Goal: Task Accomplishment & Management: Complete application form

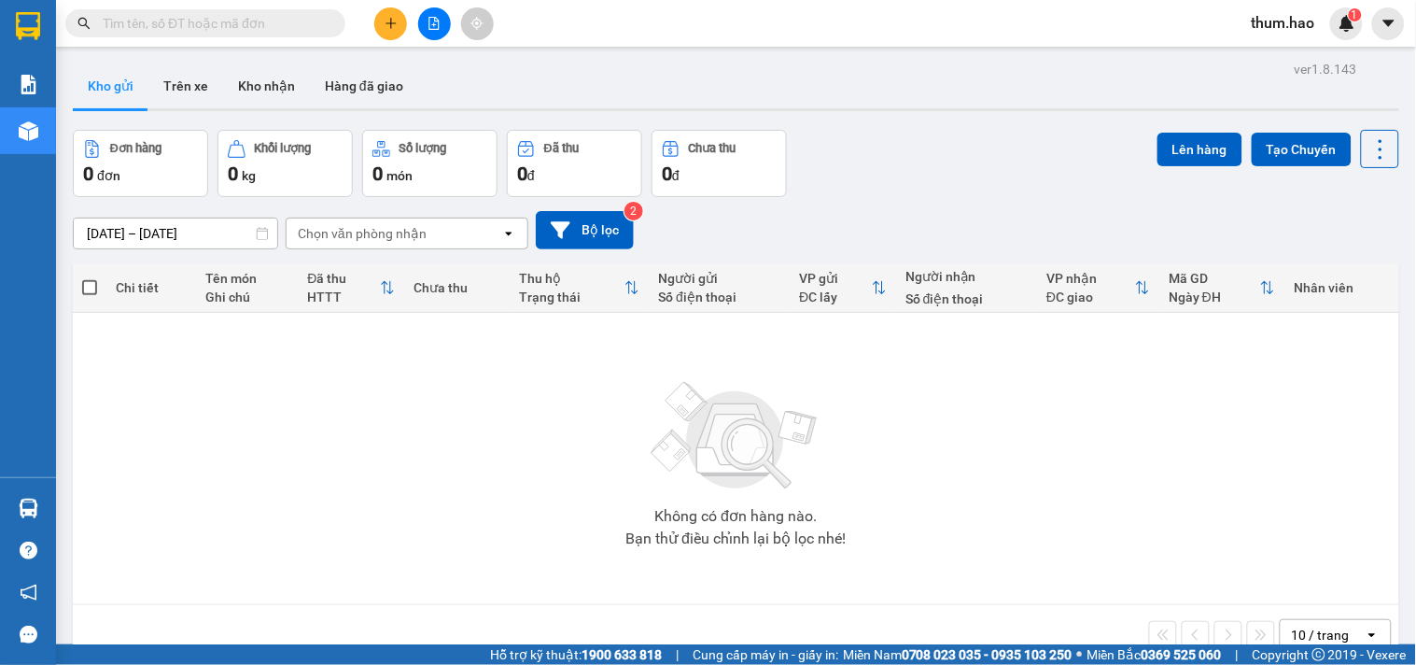
click at [381, 28] on button at bounding box center [390, 23] width 33 height 33
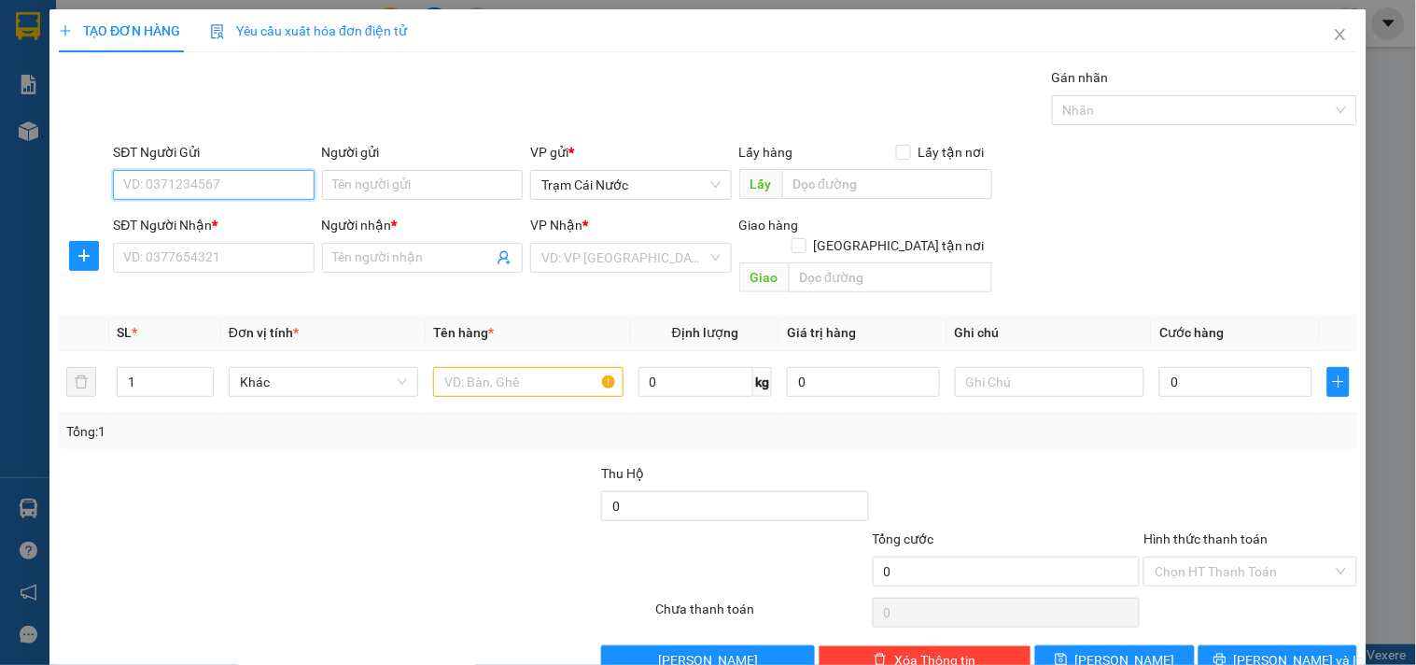
click at [137, 175] on input "SĐT Người Gửi" at bounding box center [213, 185] width 201 height 30
type input "0"
click at [182, 217] on div "0913712408 - PHONG" at bounding box center [211, 222] width 176 height 21
type input "0913712408"
type input "PHONG"
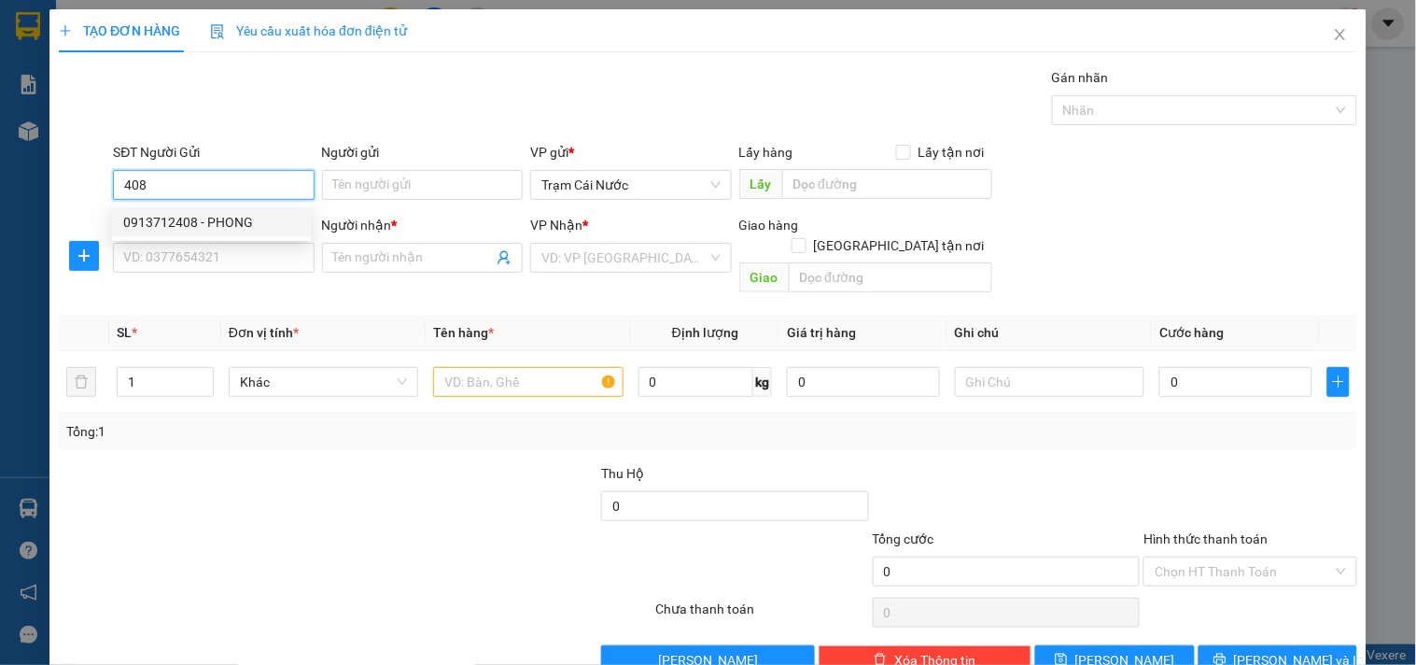
type input "0933823381"
type input "VĨNH"
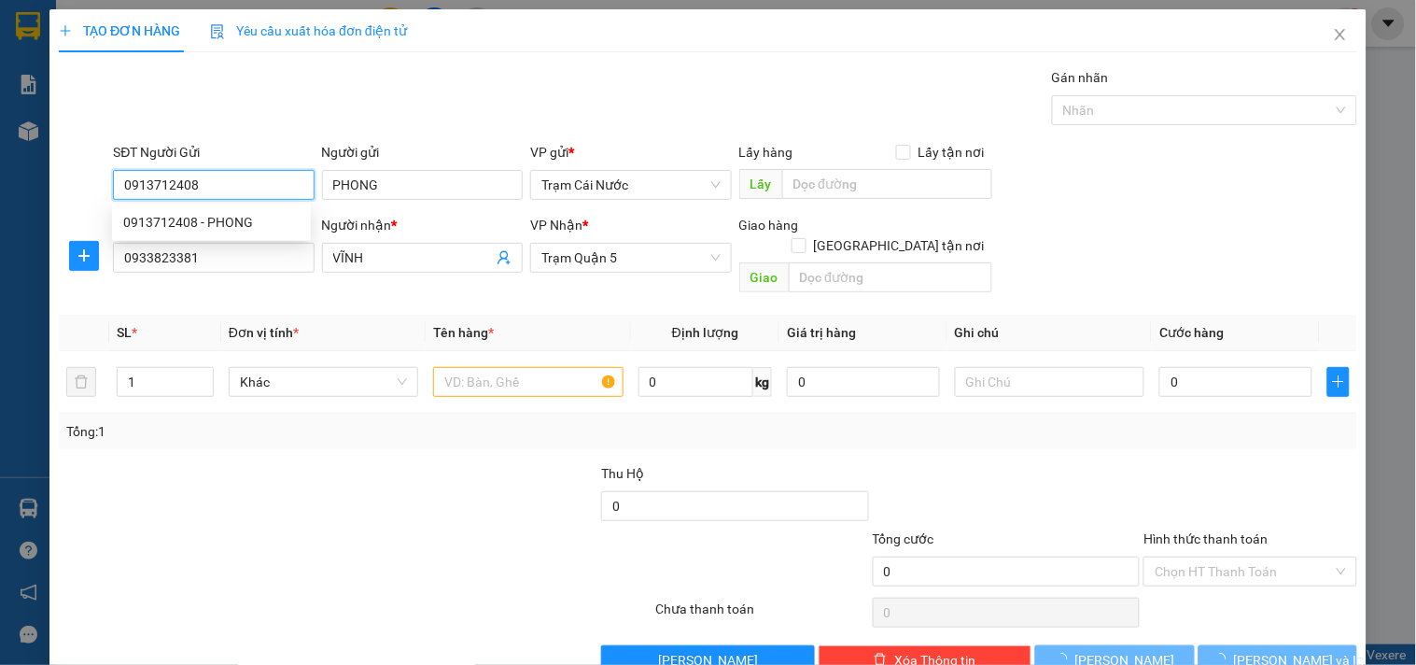
type input "30.000"
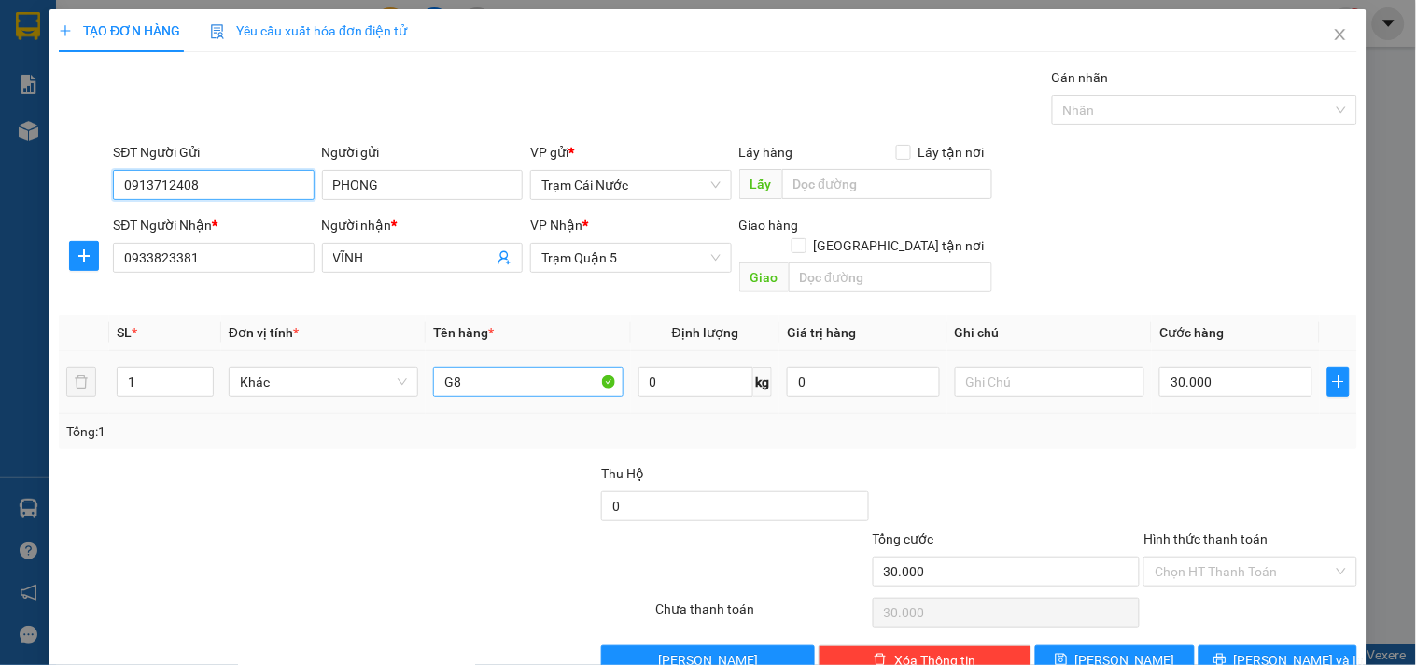
type input "0913712408"
click at [471, 367] on input "G8" at bounding box center [528, 382] width 190 height 30
type input "G"
type input "g"
type input "g4 kê"
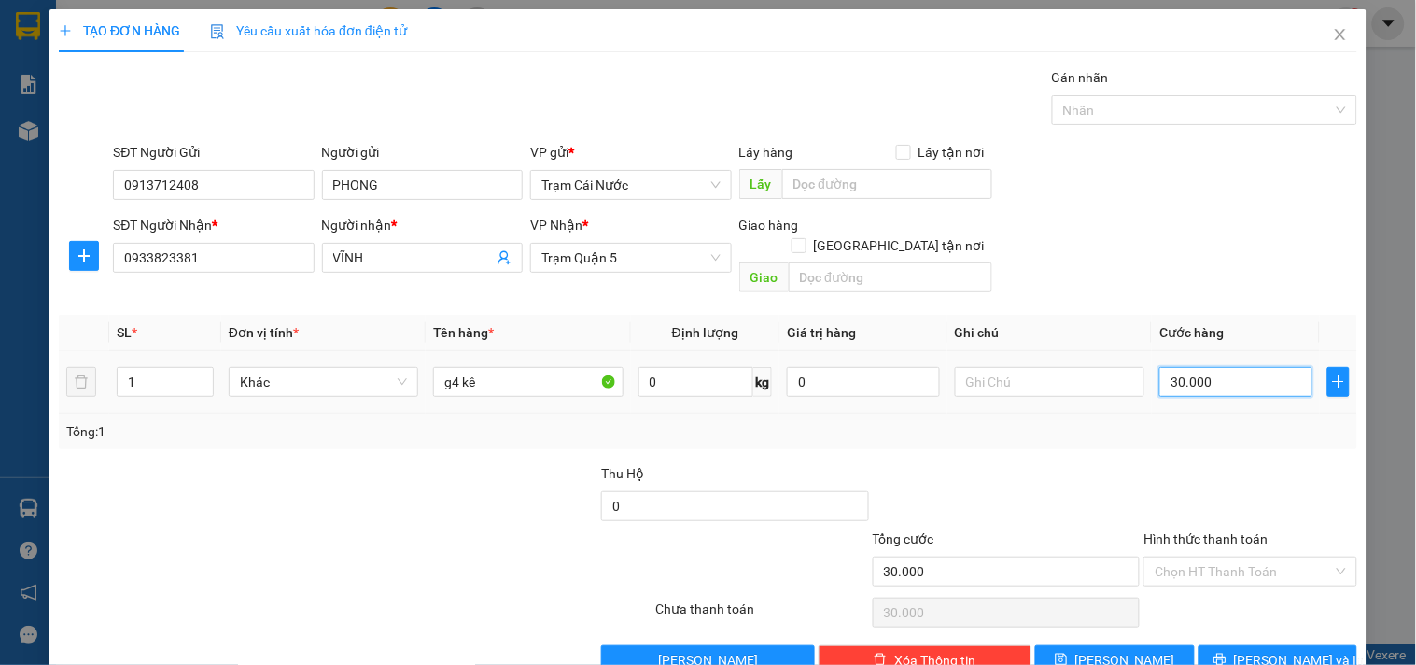
click at [1228, 367] on input "30.000" at bounding box center [1235, 382] width 153 height 30
type input "0\"
type input "0"
type input "008"
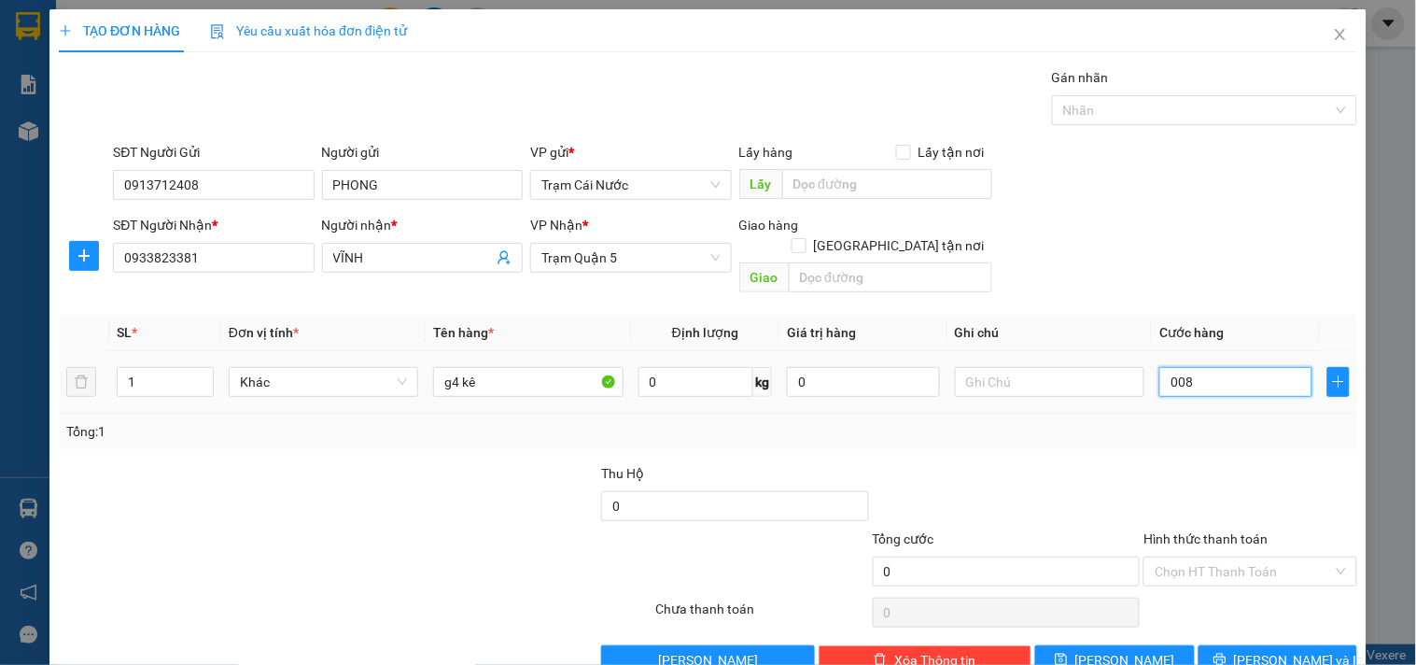
type input "8"
type input "0.080"
type input "80"
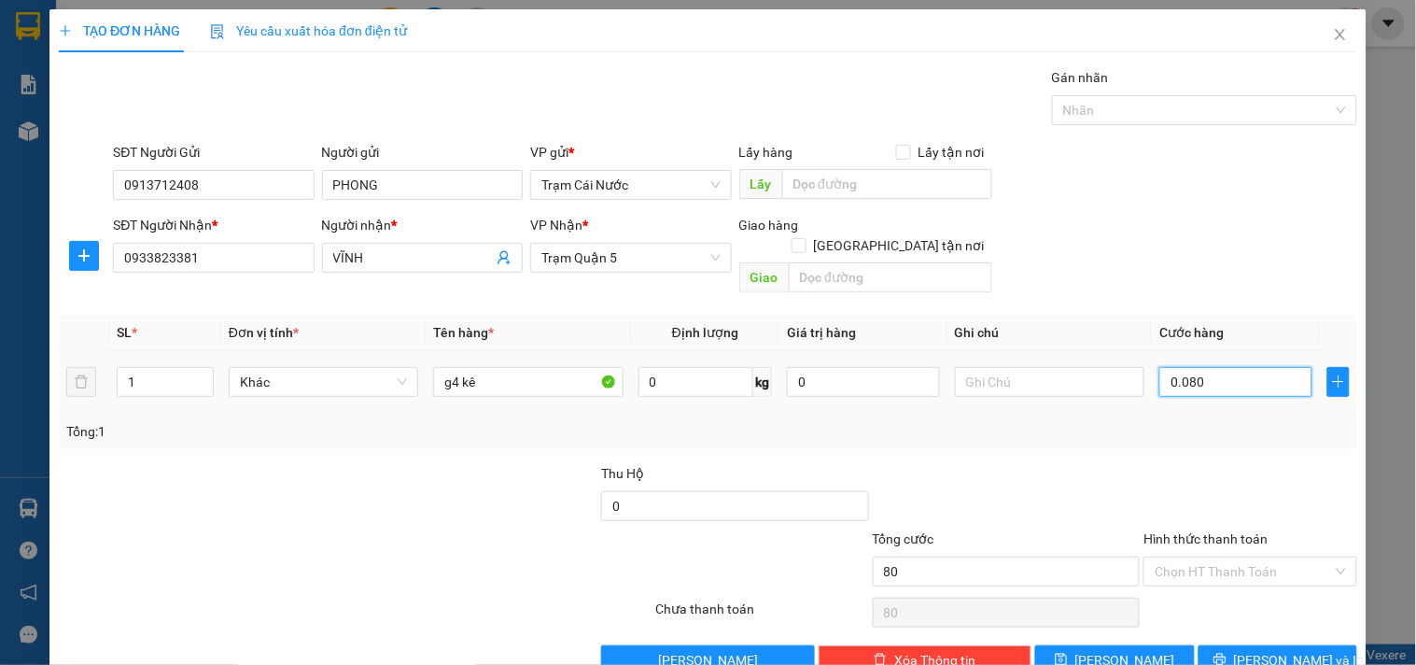
type input "0.080"
click at [1089, 463] on div at bounding box center [1007, 495] width 272 height 65
type input "80.000"
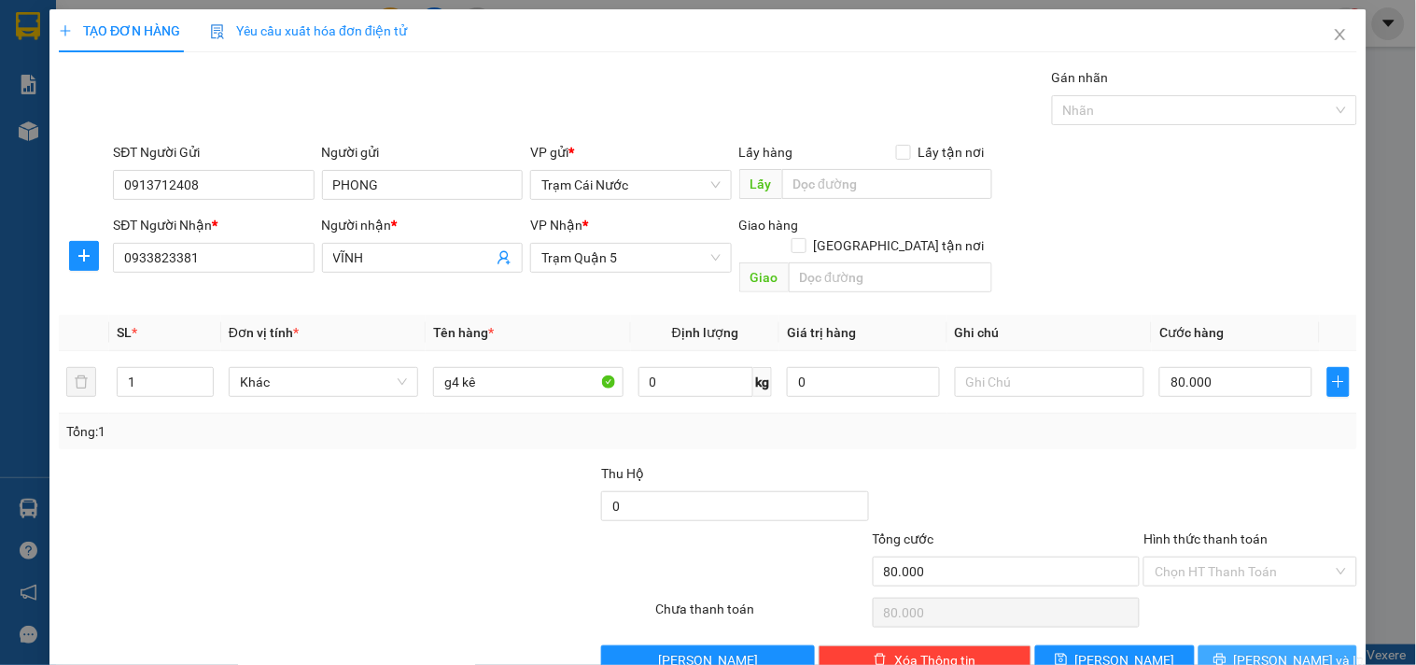
click at [1263, 650] on span "[PERSON_NAME] và In" at bounding box center [1299, 660] width 131 height 21
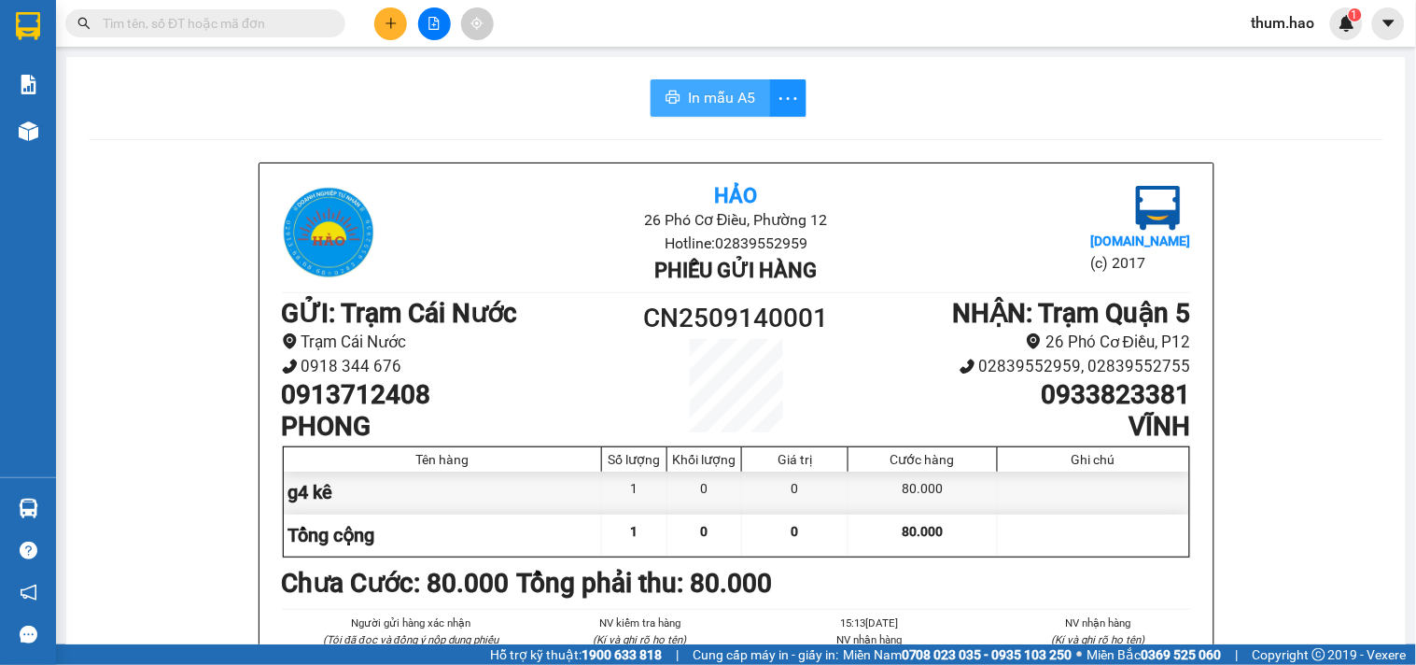
click at [688, 90] on span "In mẫu A5" at bounding box center [721, 97] width 67 height 23
click at [386, 35] on button at bounding box center [390, 23] width 33 height 33
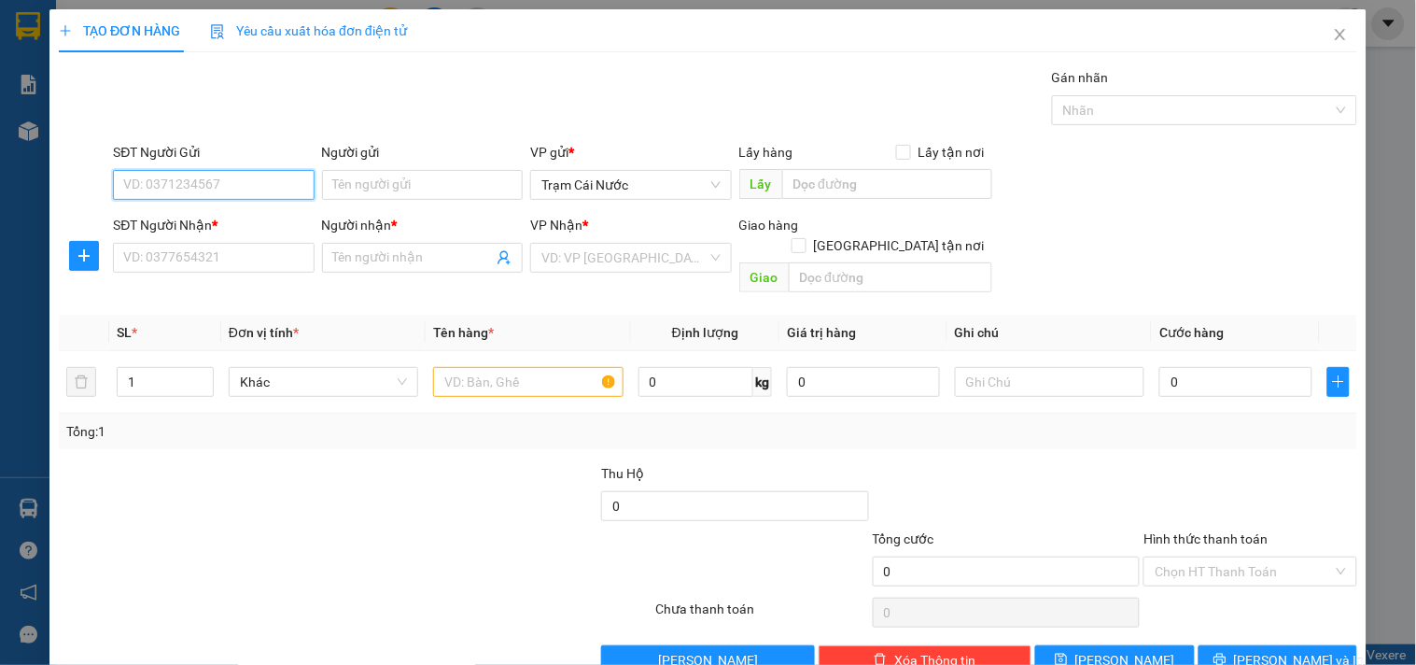
click at [147, 181] on input "SĐT Người Gửi" at bounding box center [213, 185] width 201 height 30
type input "8"
type input "0812848802"
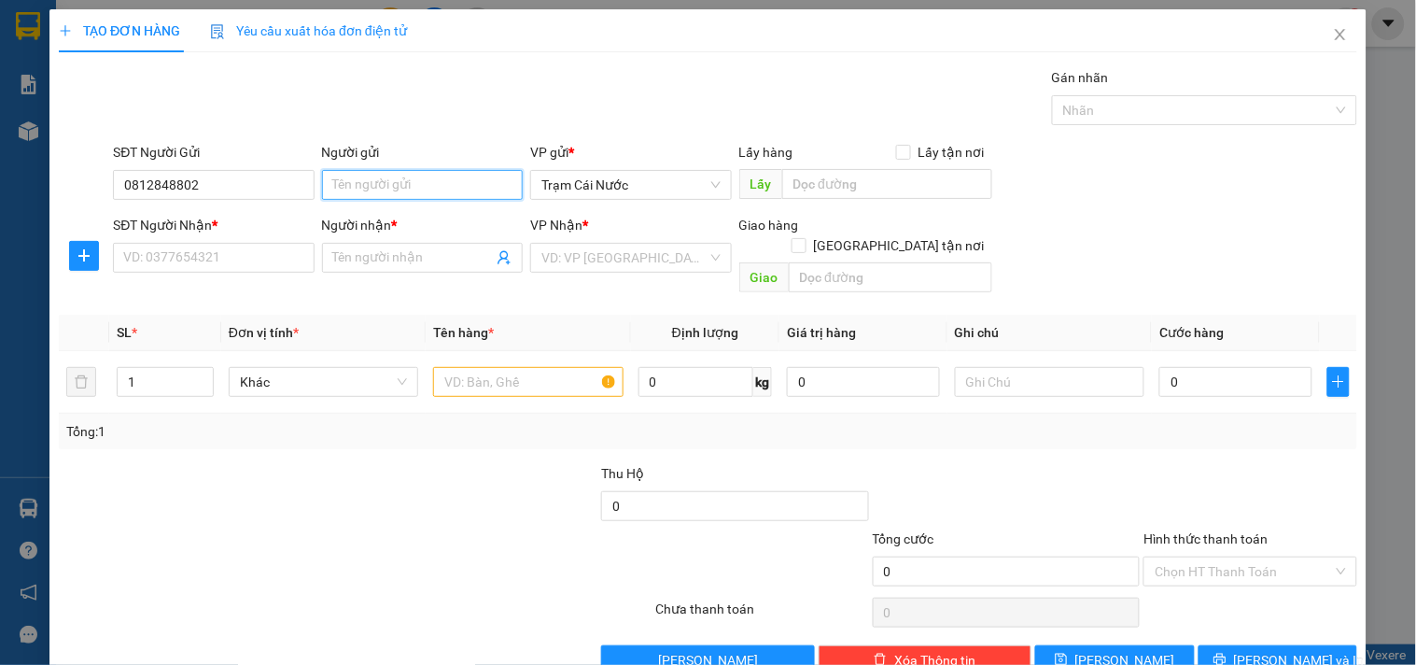
click at [352, 184] on input "Người gửi" at bounding box center [422, 185] width 201 height 30
type input "nguyên"
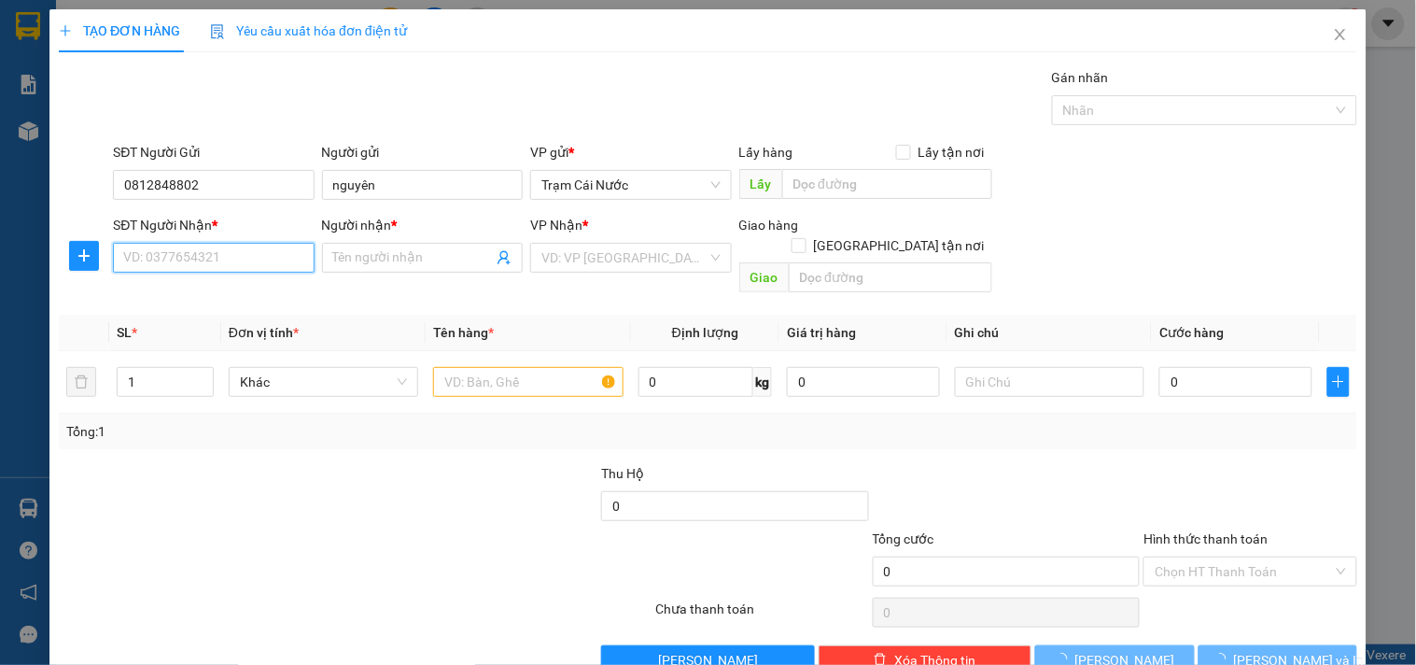
click at [181, 264] on input "SĐT Người Nhận *" at bounding box center [213, 258] width 201 height 30
click at [196, 262] on input "SĐT Người Nhận *" at bounding box center [213, 258] width 201 height 30
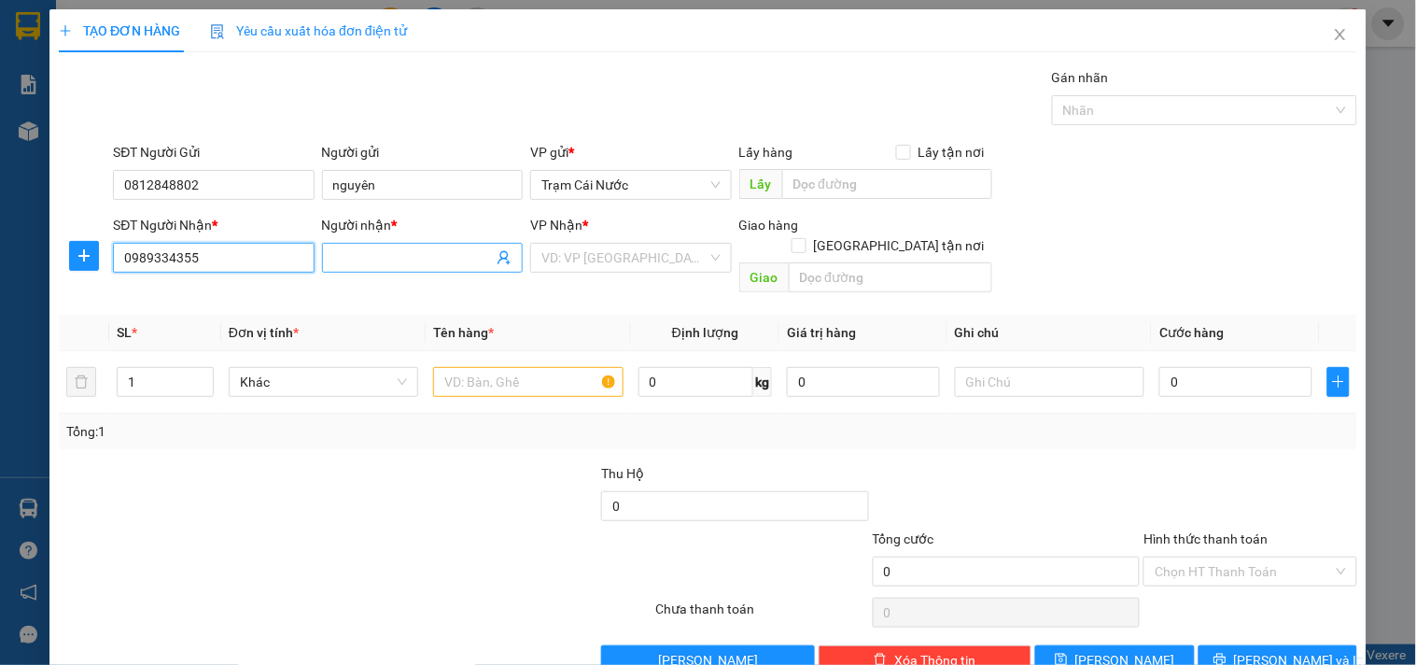
type input "0989334355"
click at [405, 257] on input "Người nhận *" at bounding box center [413, 257] width 160 height 21
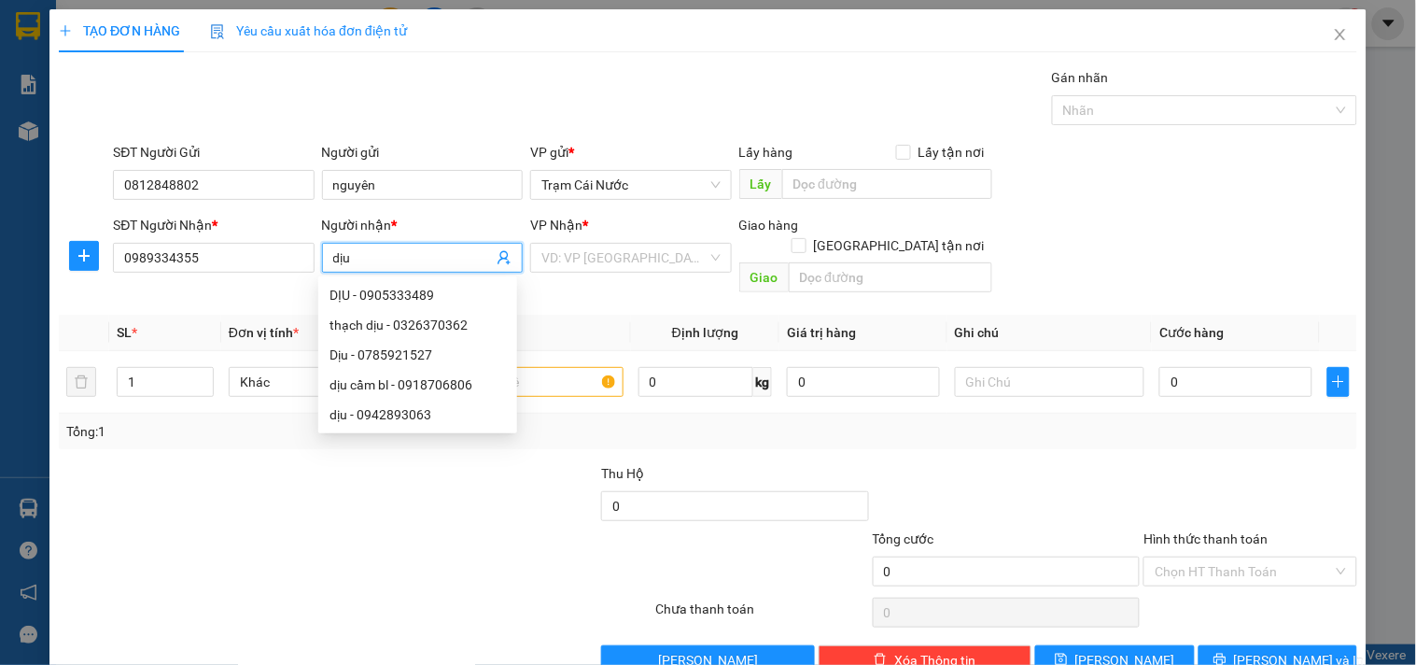
type input "dịu"
click at [631, 235] on div "VP Nhận *" at bounding box center [630, 229] width 201 height 28
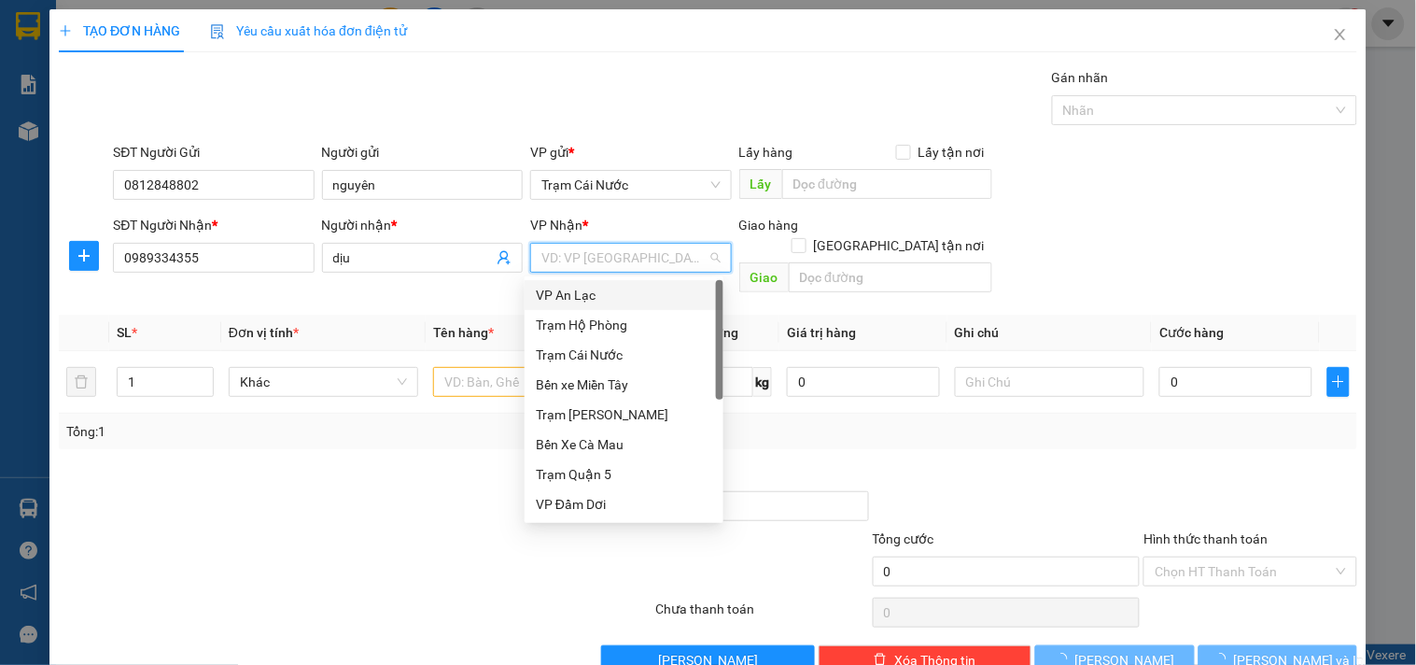
click at [627, 253] on input "search" at bounding box center [623, 258] width 165 height 28
click at [610, 300] on div "VP An Lạc" at bounding box center [624, 295] width 176 height 21
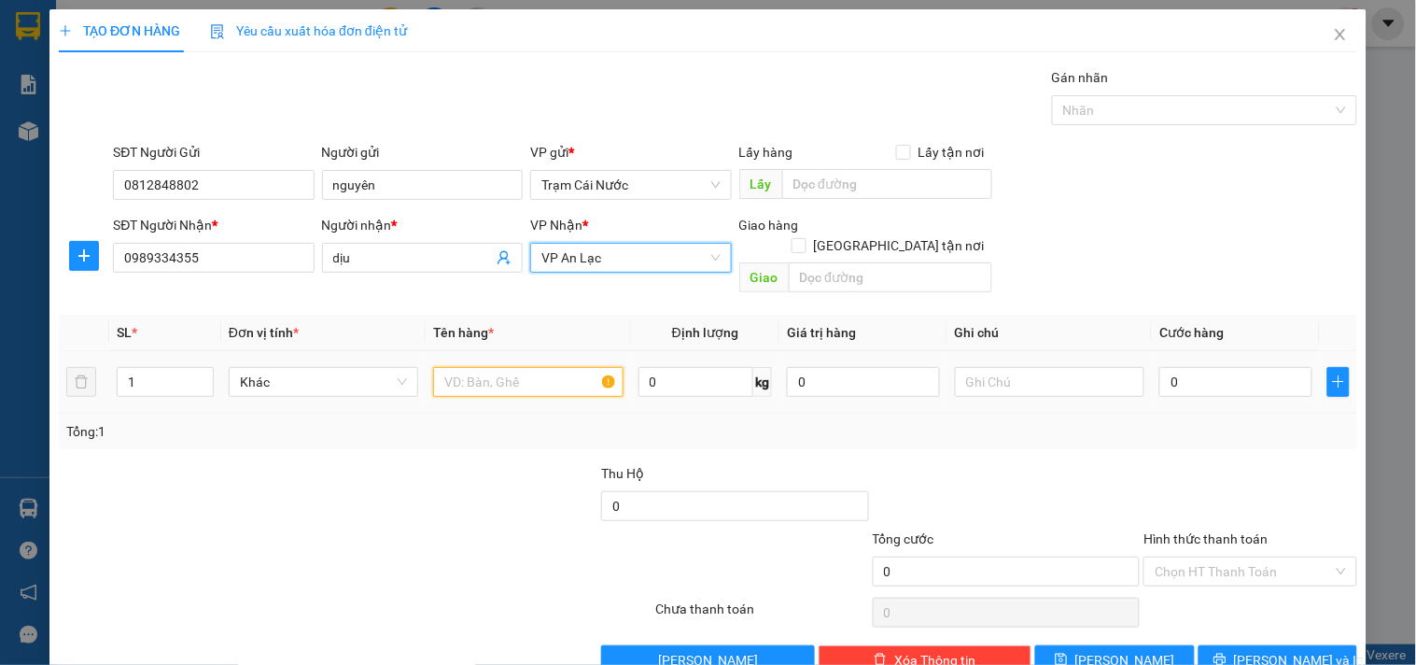
click at [498, 367] on input "text" at bounding box center [528, 382] width 190 height 30
click at [495, 371] on input "text" at bounding box center [528, 382] width 190 height 30
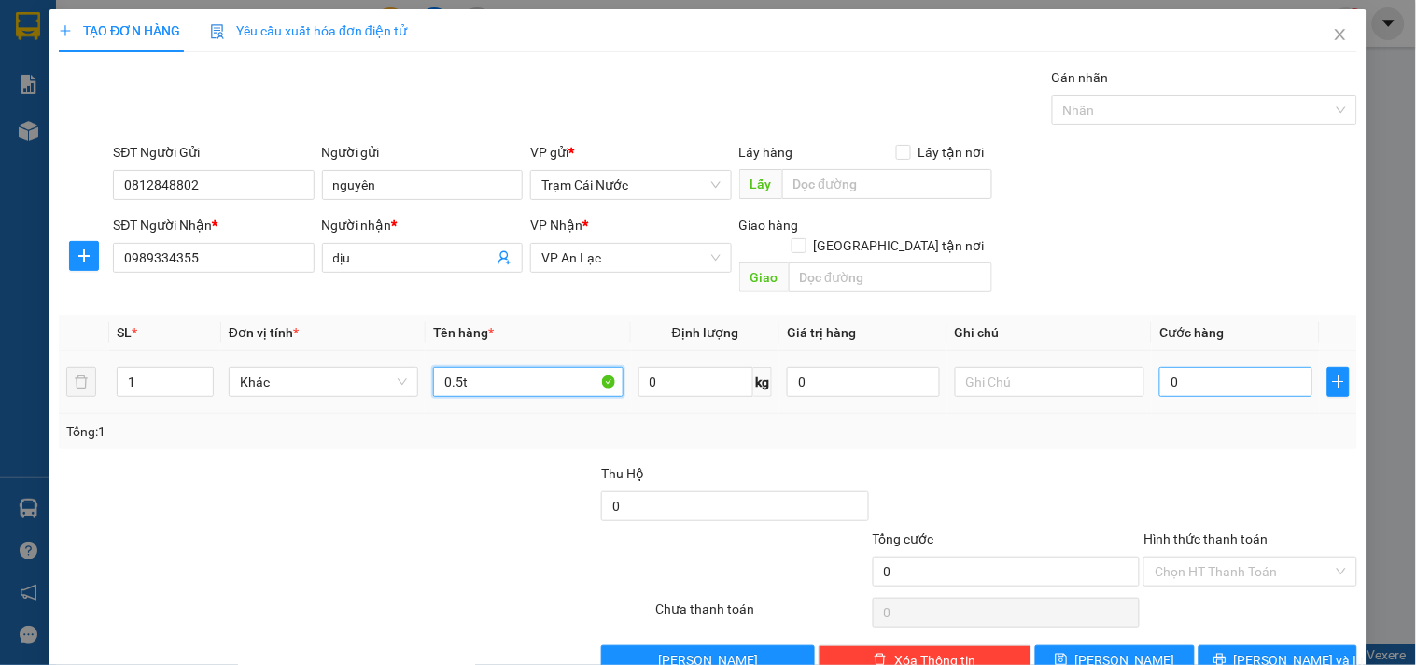
type input "0.5t"
click at [1212, 367] on input "0" at bounding box center [1235, 382] width 153 height 30
type input "005"
type input "5"
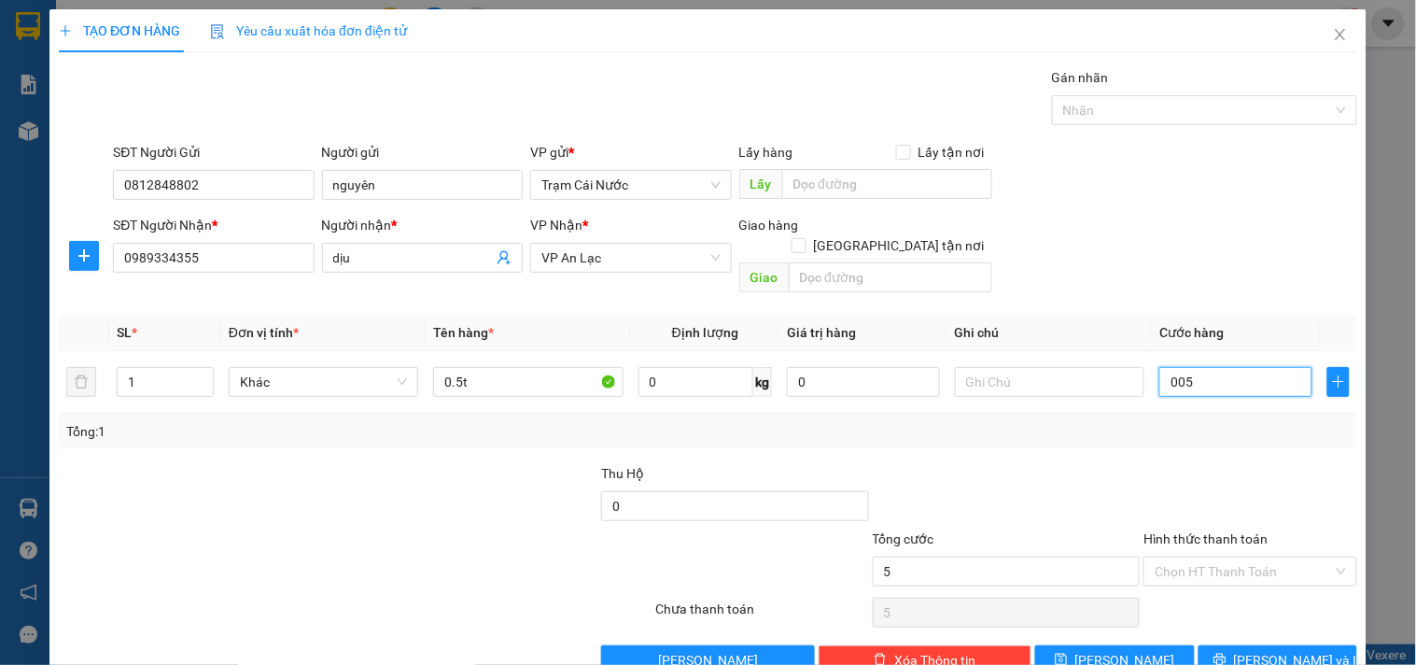
type input "0.050"
type input "50"
click at [1198, 463] on div at bounding box center [1250, 495] width 217 height 65
type input "50.000"
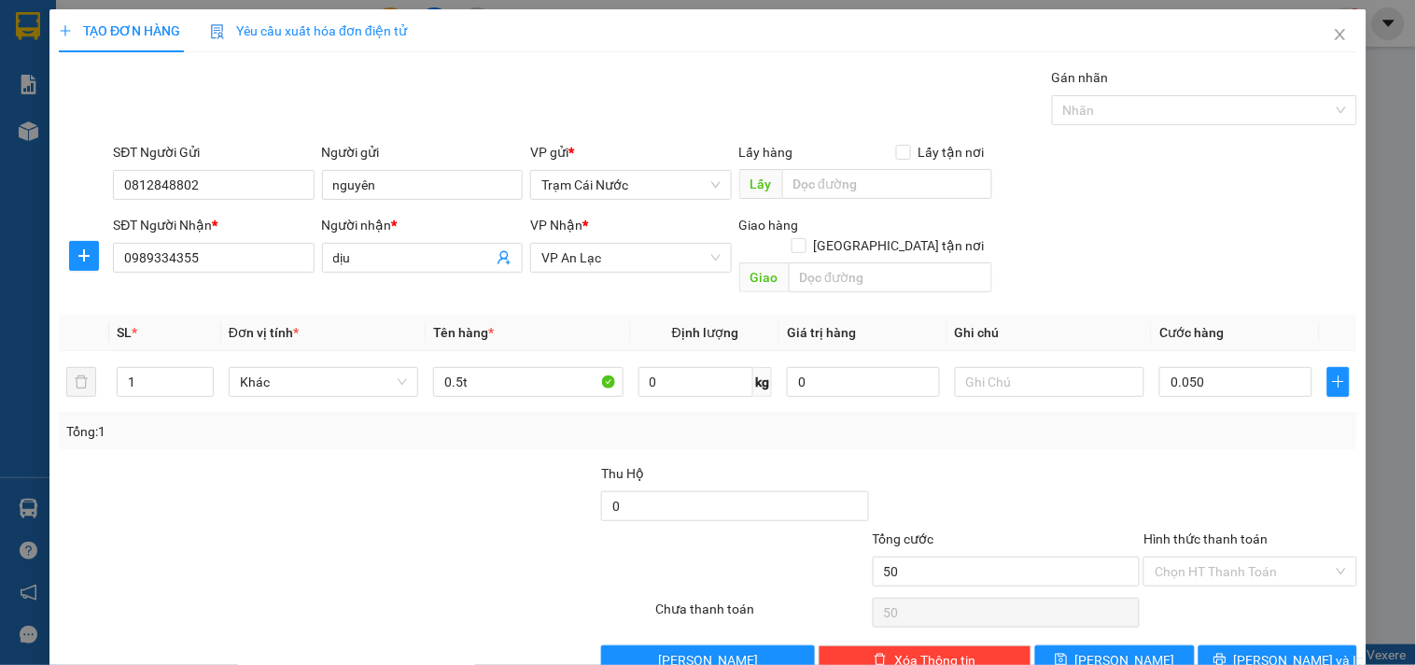
type input "50.000"
click at [1205, 557] on input "Hình thức thanh toán" at bounding box center [1243, 571] width 177 height 28
click at [1193, 590] on div "Tại văn phòng" at bounding box center [1238, 588] width 189 height 21
type input "0"
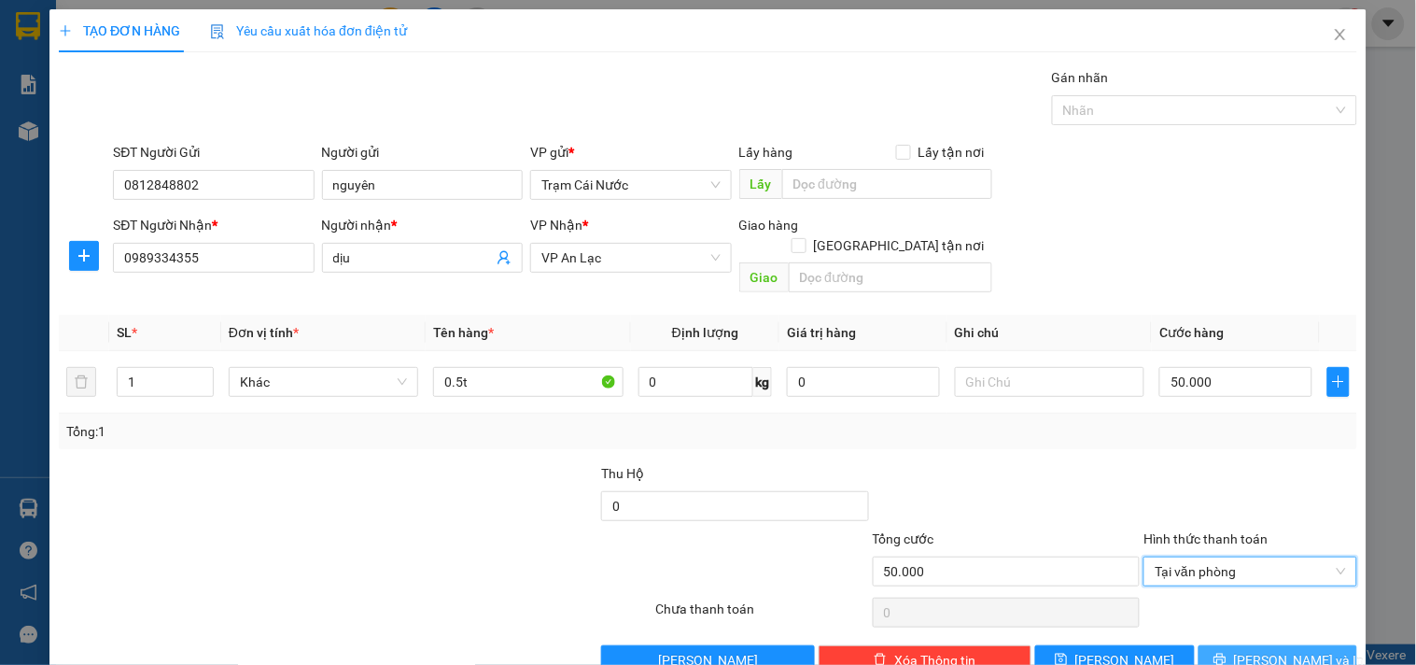
click at [1271, 650] on span "[PERSON_NAME] và In" at bounding box center [1299, 660] width 131 height 21
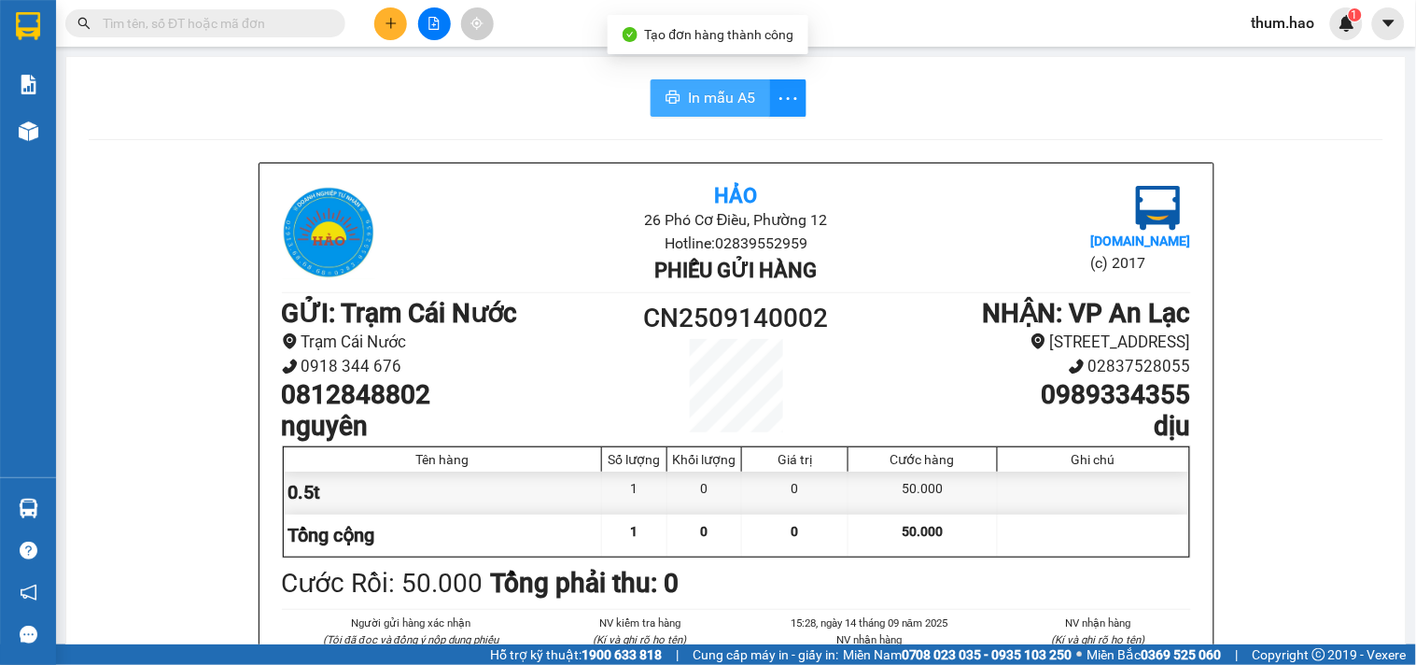
click at [726, 98] on span "In mẫu A5" at bounding box center [721, 97] width 67 height 23
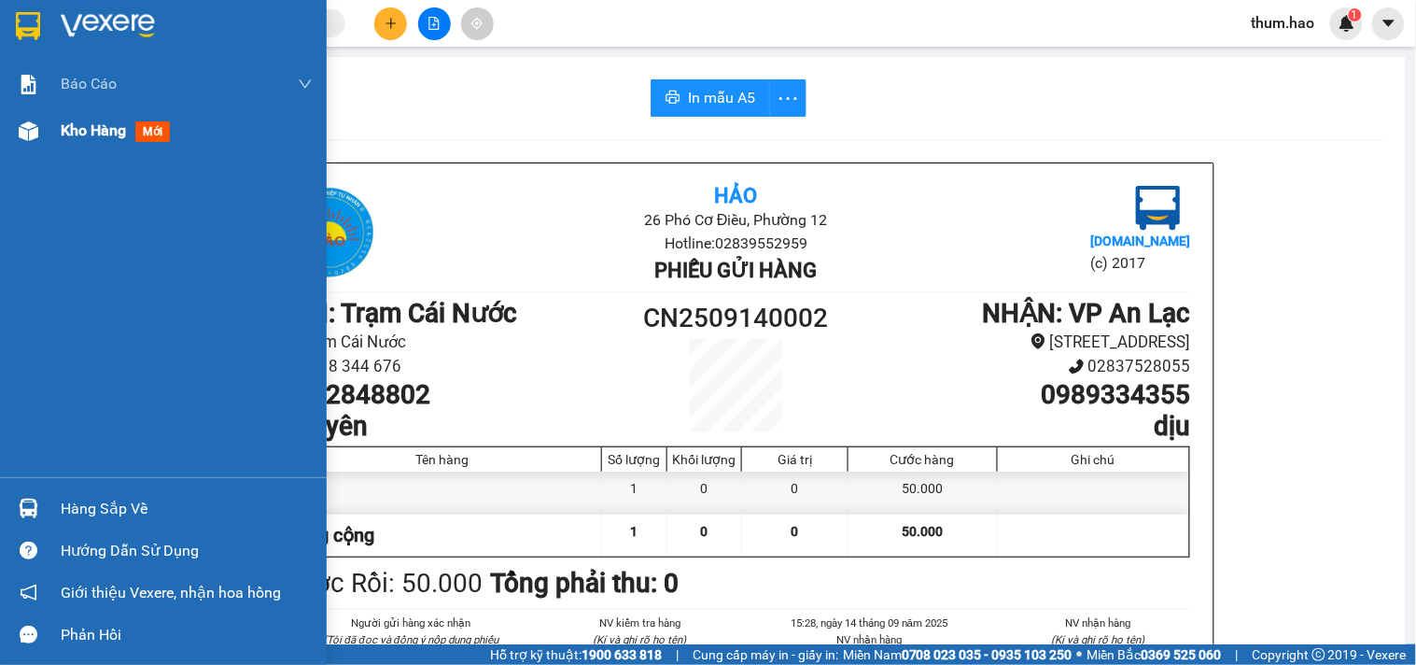
click at [68, 136] on span "Kho hàng" at bounding box center [93, 130] width 65 height 18
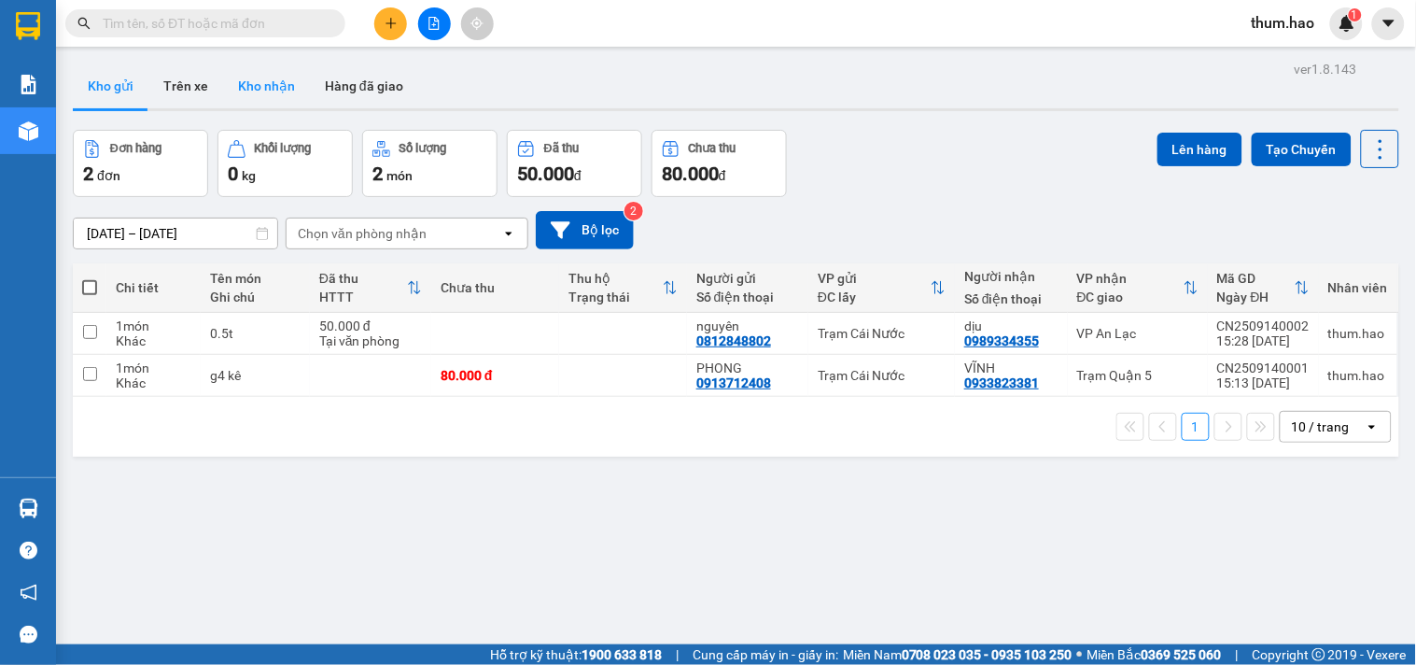
click at [257, 95] on button "Kho nhận" at bounding box center [266, 85] width 87 height 45
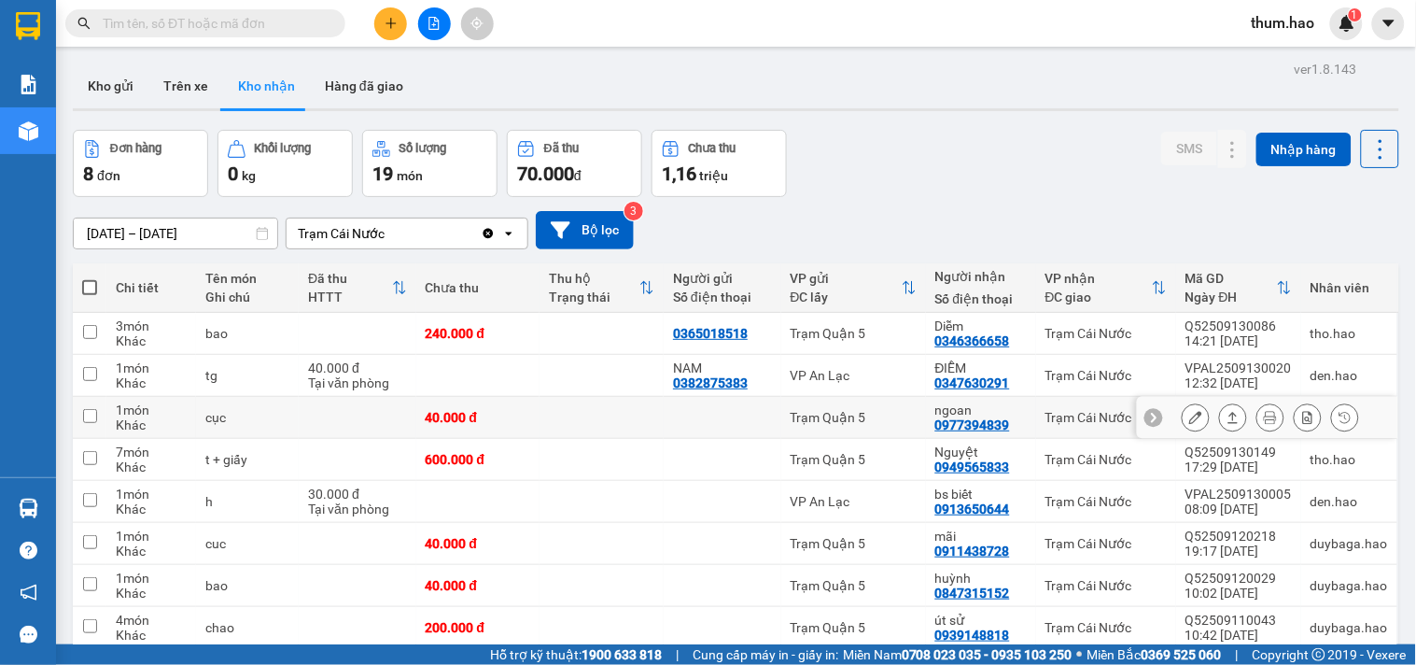
click at [1227, 413] on icon at bounding box center [1233, 417] width 13 height 13
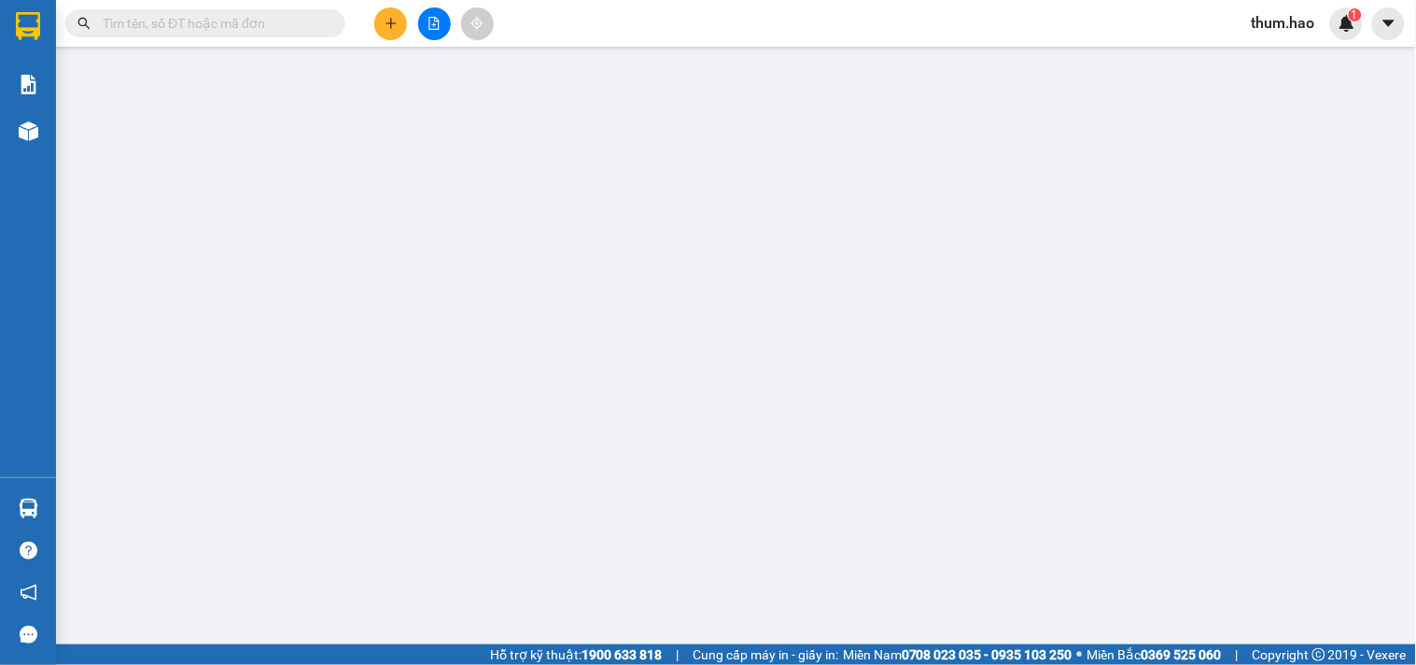
type input "0977394839"
type input "ngoan"
type input "40.000"
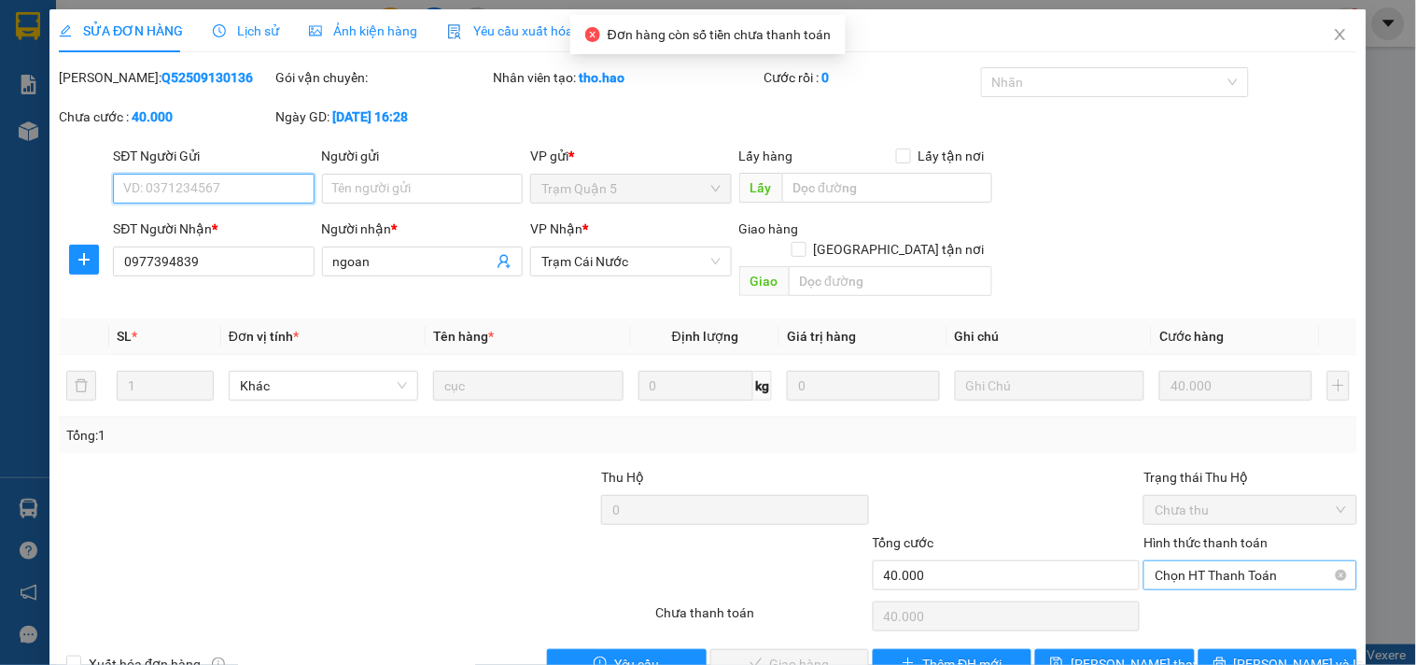
click at [1210, 561] on span "Chọn HT Thanh Toán" at bounding box center [1250, 575] width 190 height 28
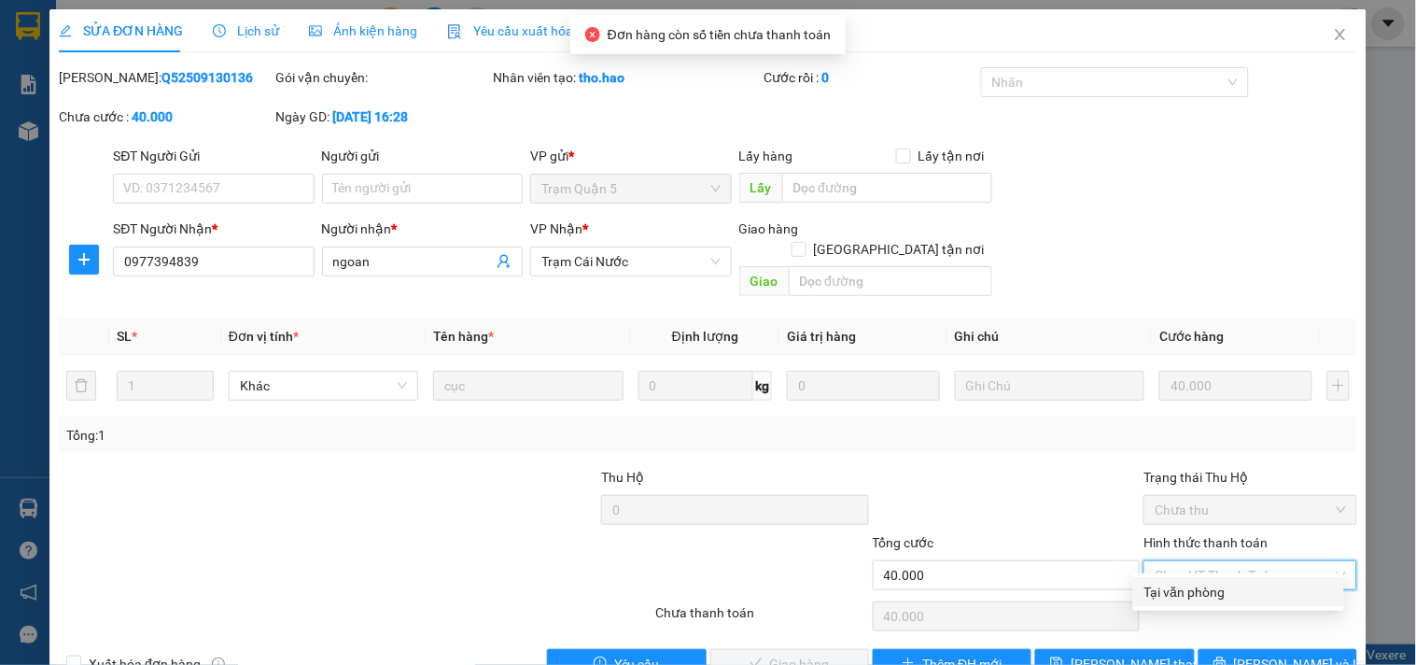
click at [1208, 592] on div "Tại văn phòng" at bounding box center [1238, 592] width 189 height 21
type input "0"
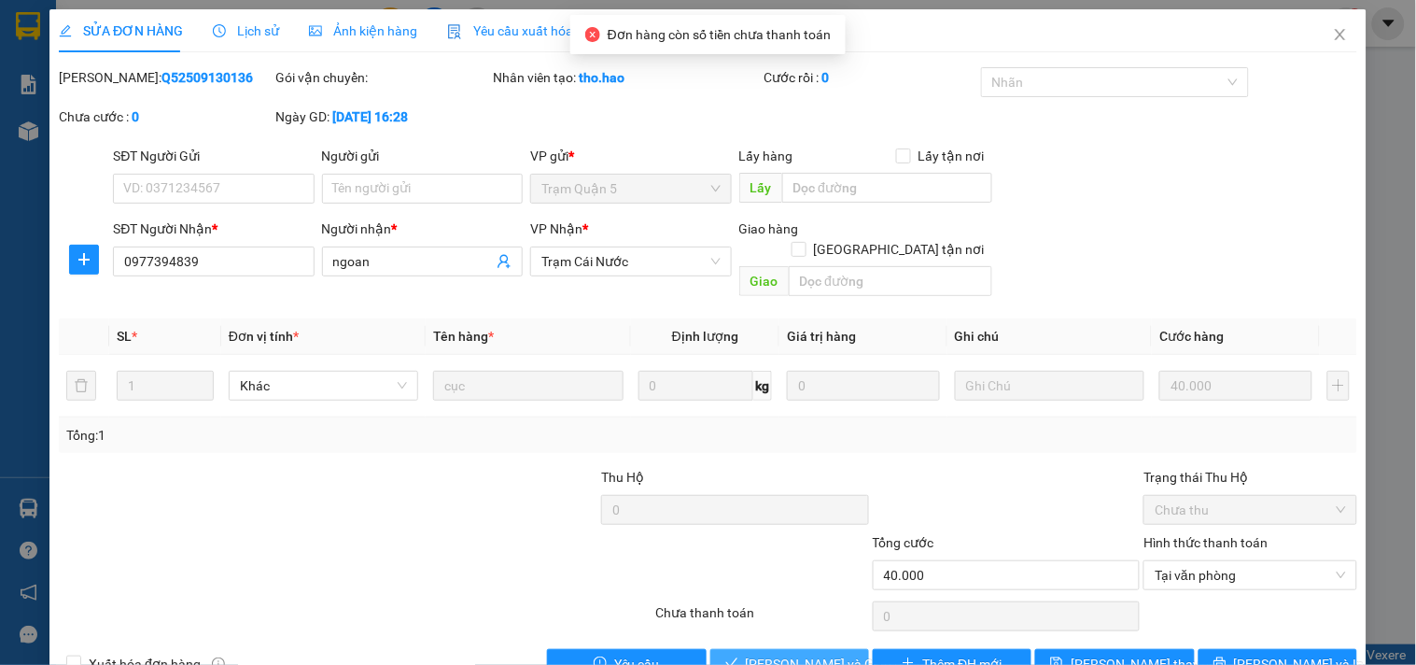
click at [789, 653] on span "[PERSON_NAME] và Giao hàng" at bounding box center [835, 663] width 179 height 21
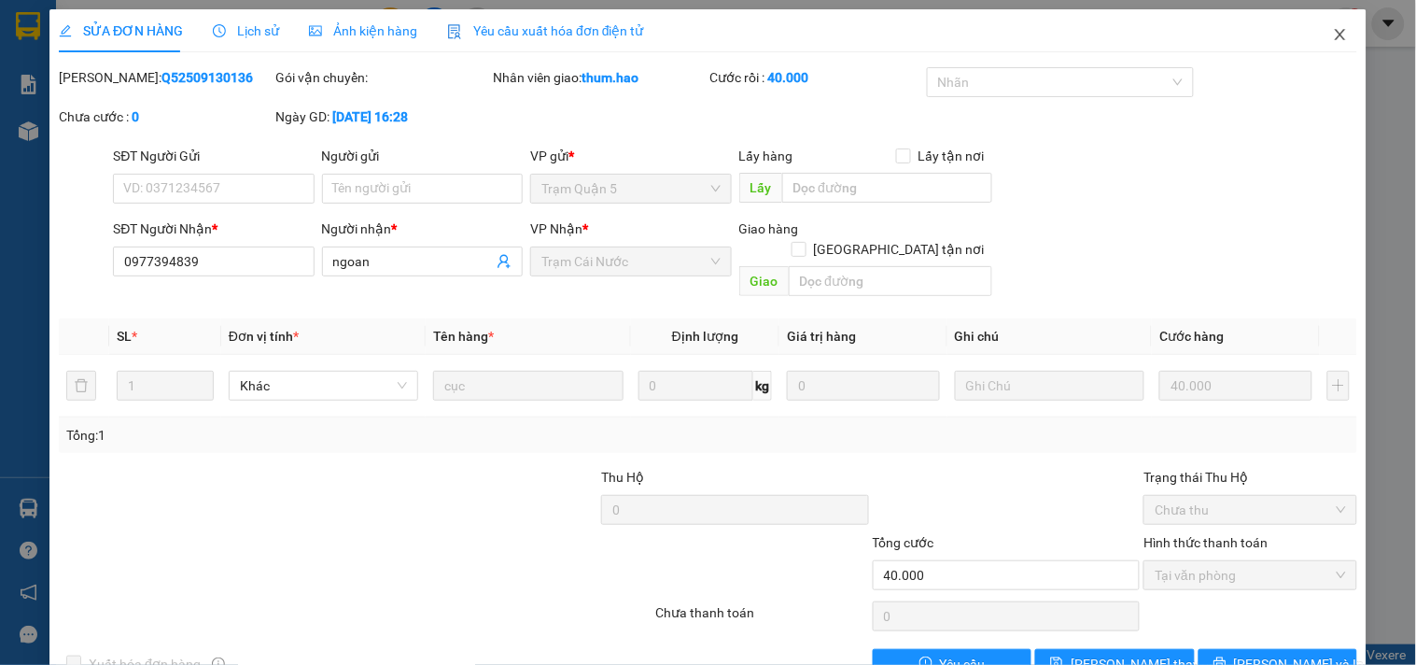
click at [1335, 39] on icon "close" at bounding box center [1340, 34] width 10 height 11
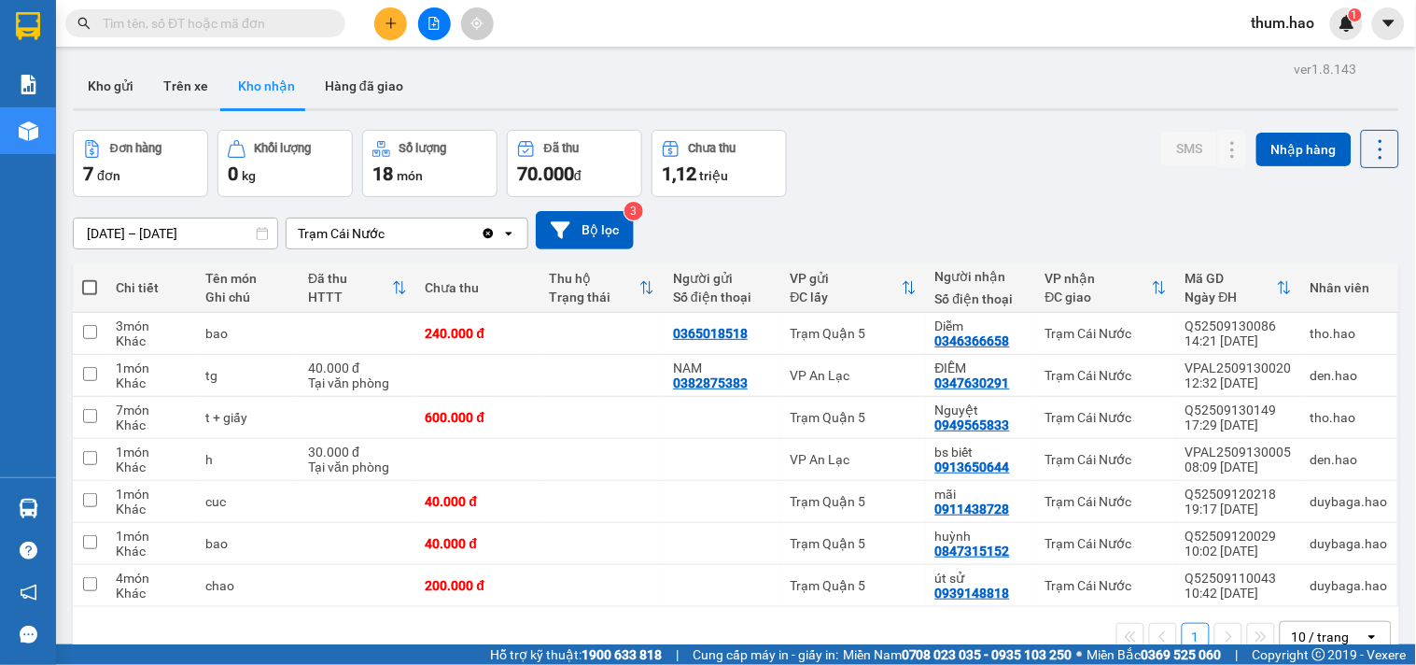
click at [378, 35] on div at bounding box center [434, 23] width 140 height 33
click at [379, 19] on button at bounding box center [390, 23] width 33 height 33
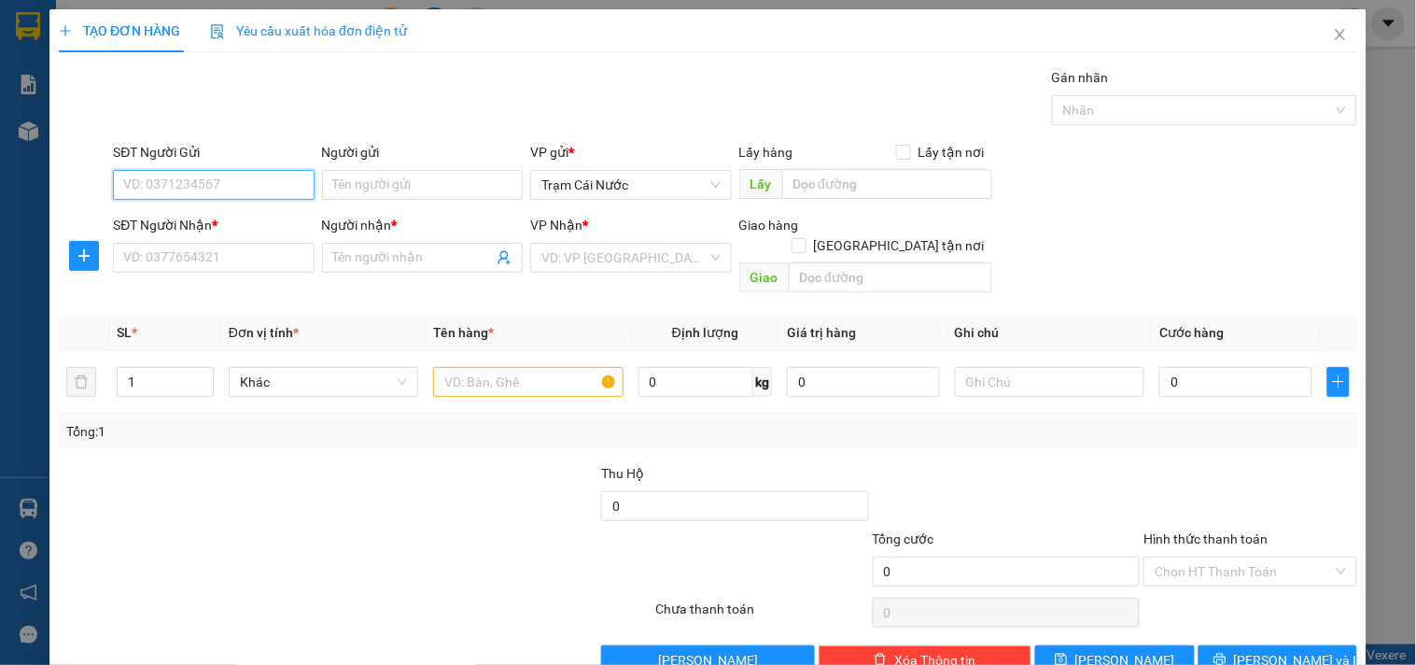
click at [163, 192] on input "SĐT Người Gửi" at bounding box center [213, 185] width 201 height 30
type input "0919640467"
click at [411, 160] on div "Người gửi" at bounding box center [422, 152] width 201 height 21
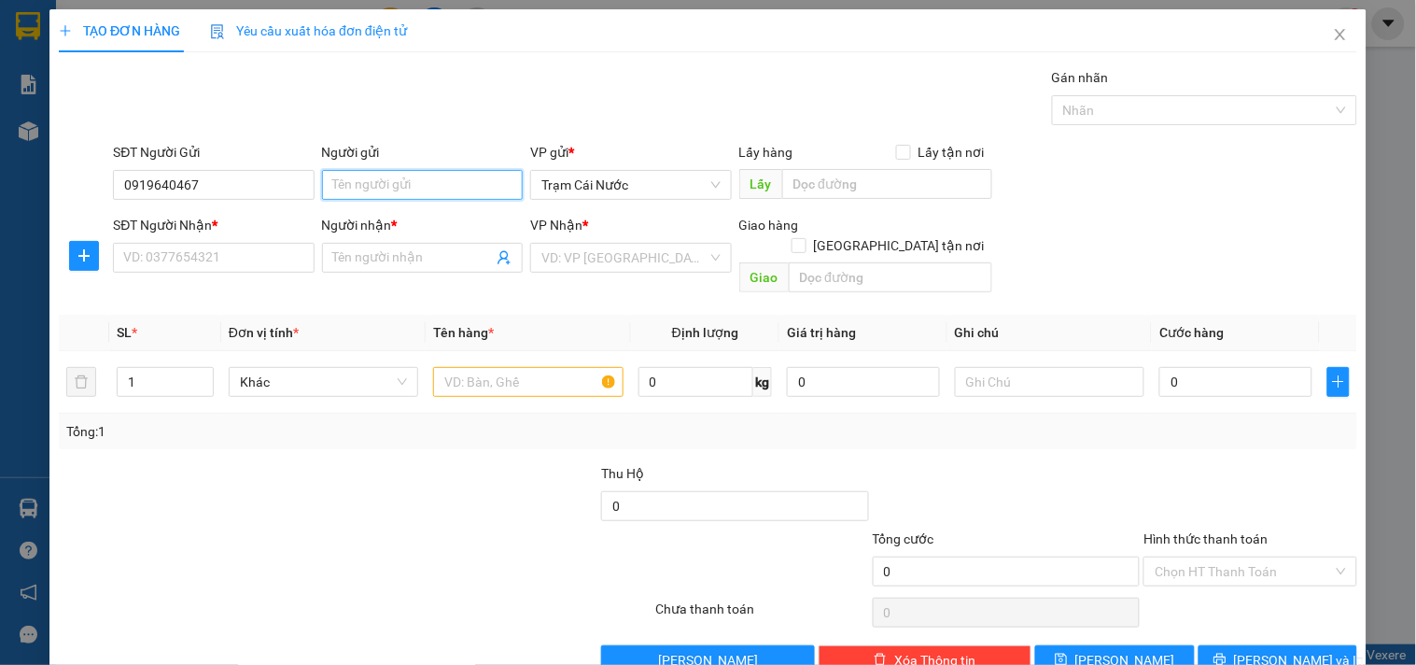
click at [411, 170] on input "Người gửi" at bounding box center [422, 185] width 201 height 30
type input "t"
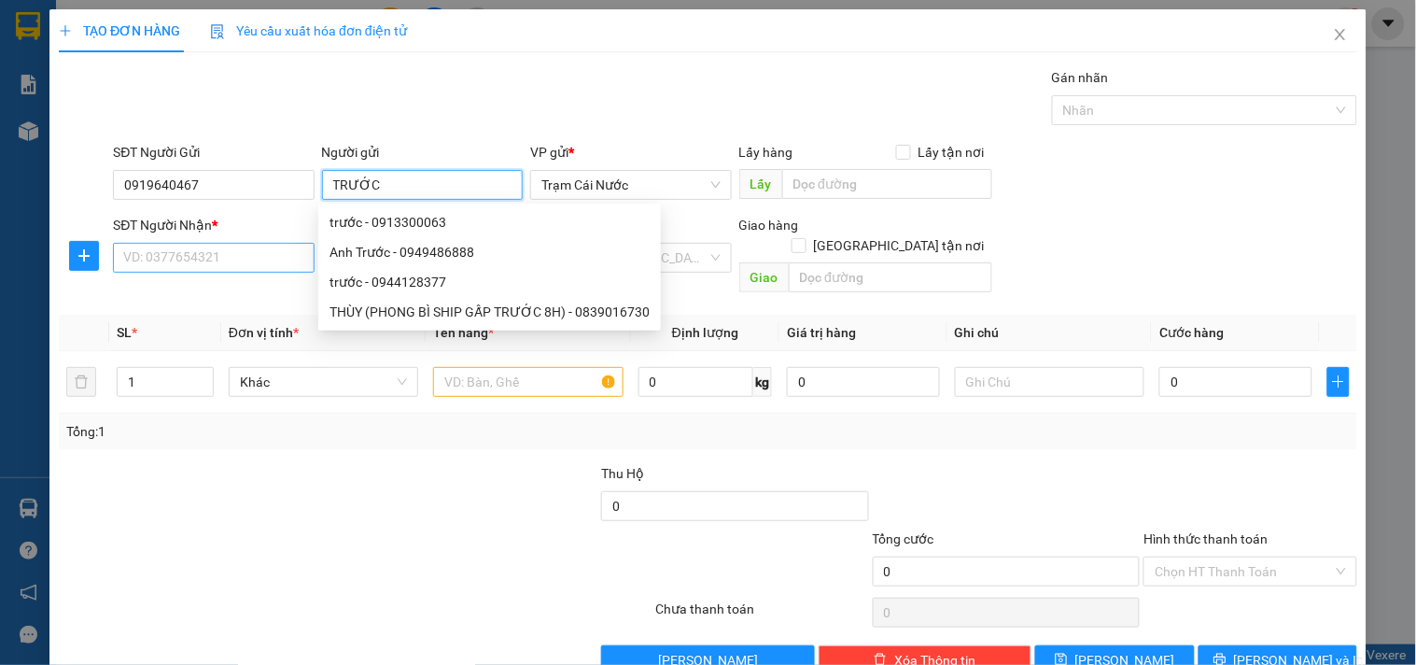
type input "TRƯỚC"
click at [216, 260] on input "SĐT Người Nhận *" at bounding box center [213, 258] width 201 height 30
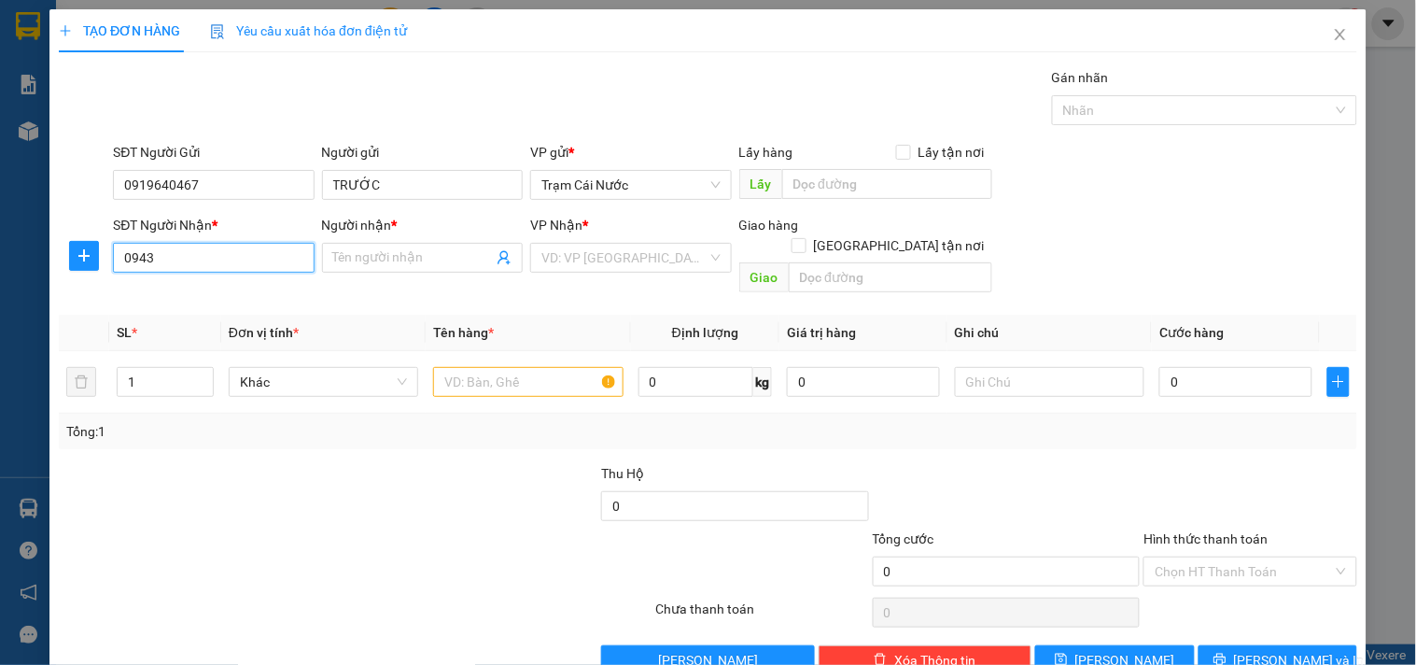
click at [213, 257] on input "0943" at bounding box center [213, 258] width 201 height 30
type input "0943555568"
click at [207, 290] on div "0943555568 - CHỞ" at bounding box center [211, 295] width 176 height 21
type input "CHỞ"
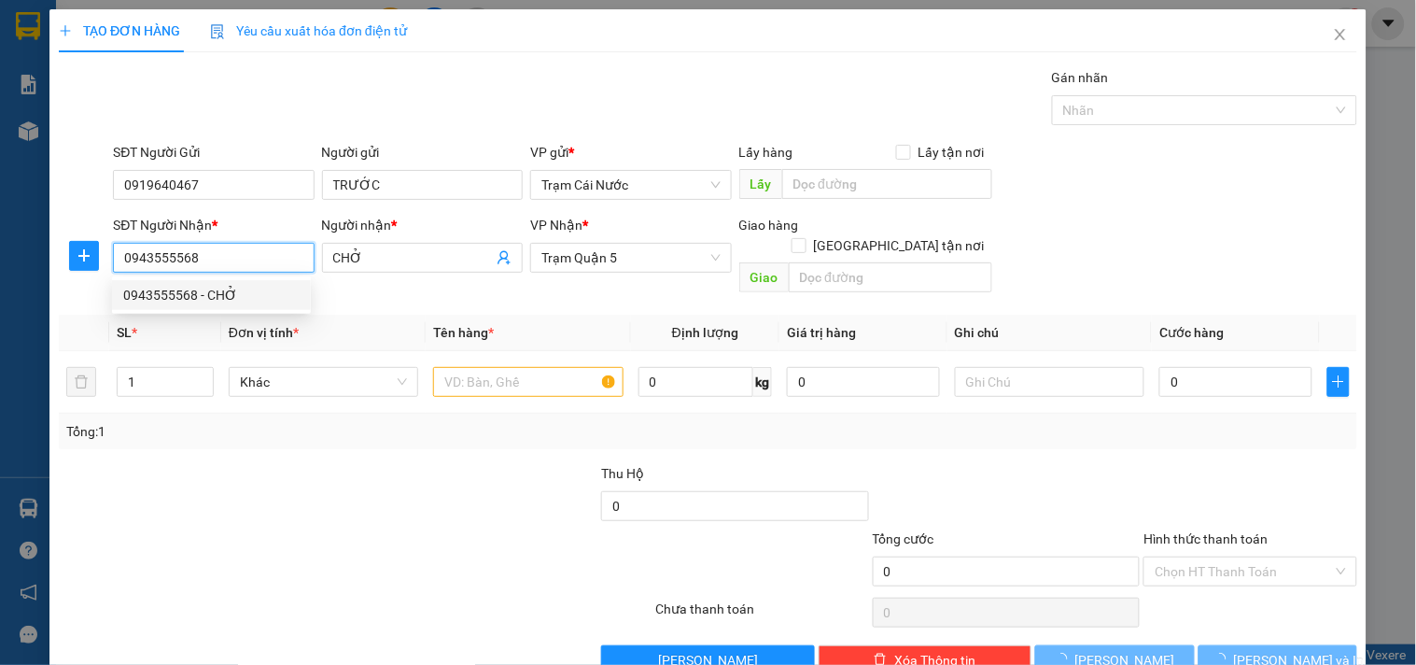
type input "40.000"
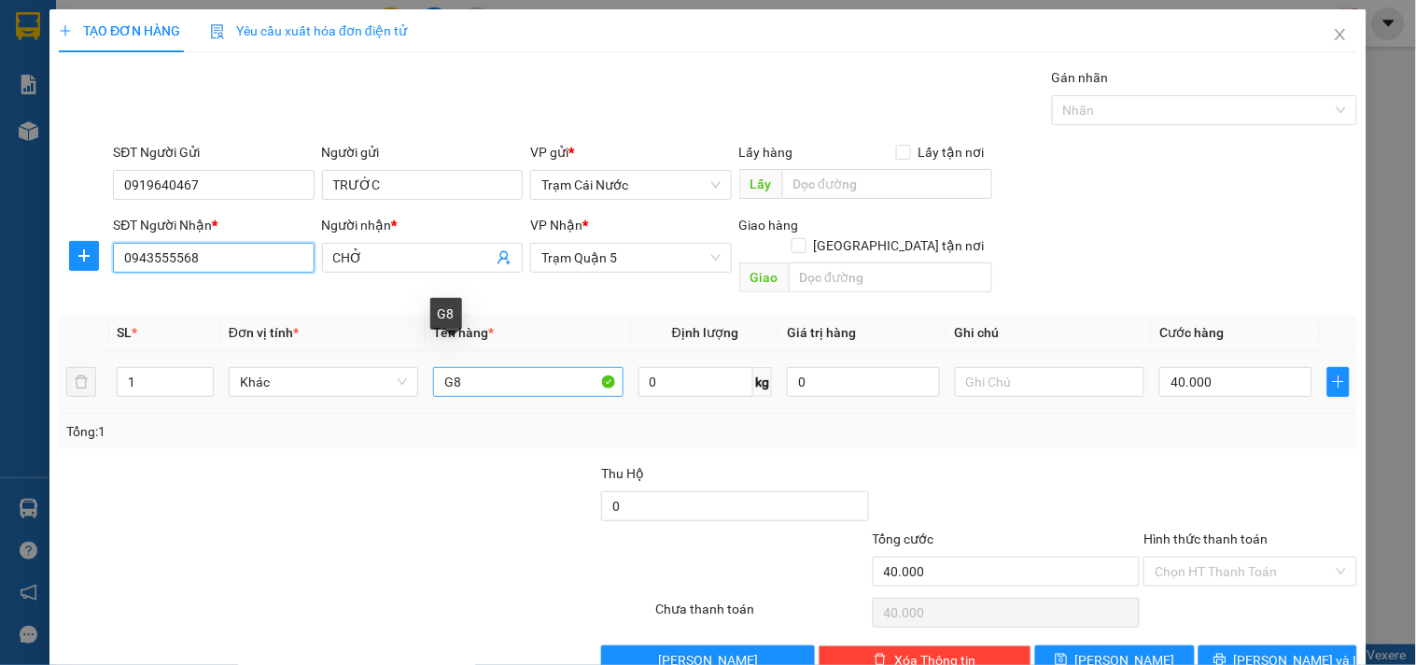
type input "0943555568"
click at [493, 368] on input "G8" at bounding box center [528, 382] width 190 height 30
type input "G"
type input "69K1-275.54"
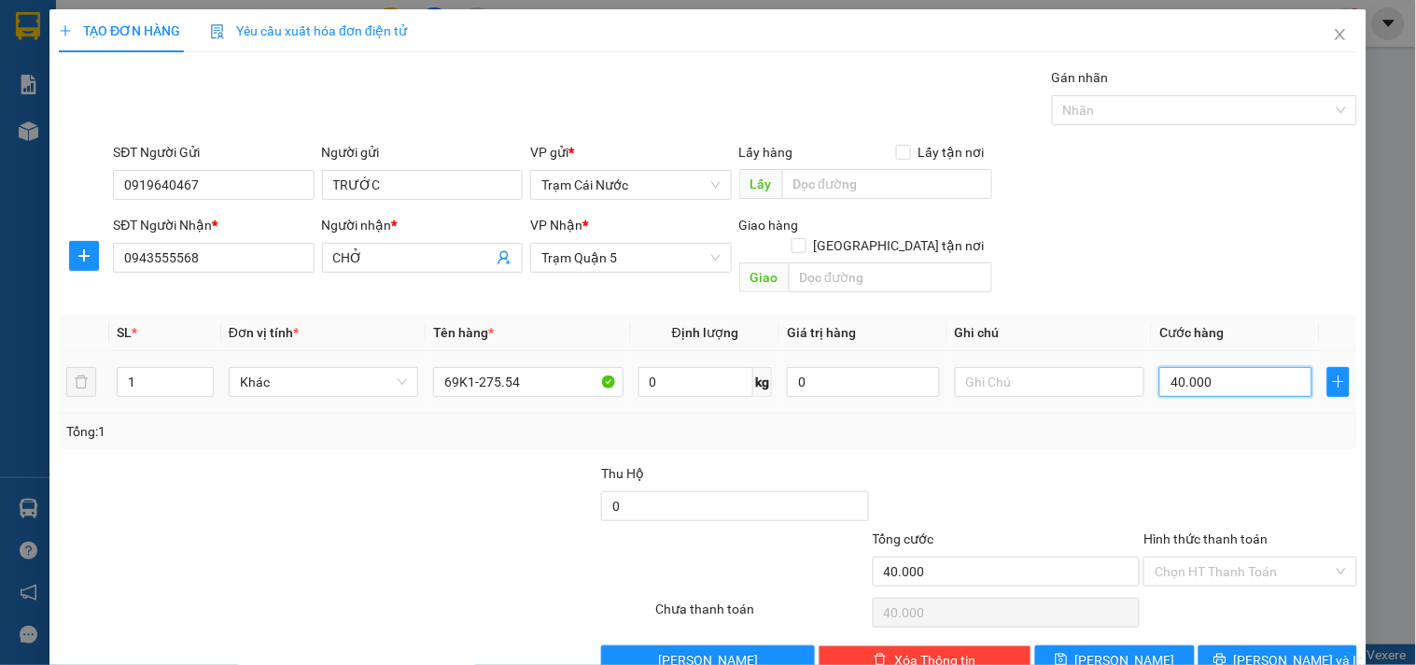
click at [1233, 369] on input "40.000" at bounding box center [1235, 382] width 153 height 30
type input "0"
type input "003"
type input "3"
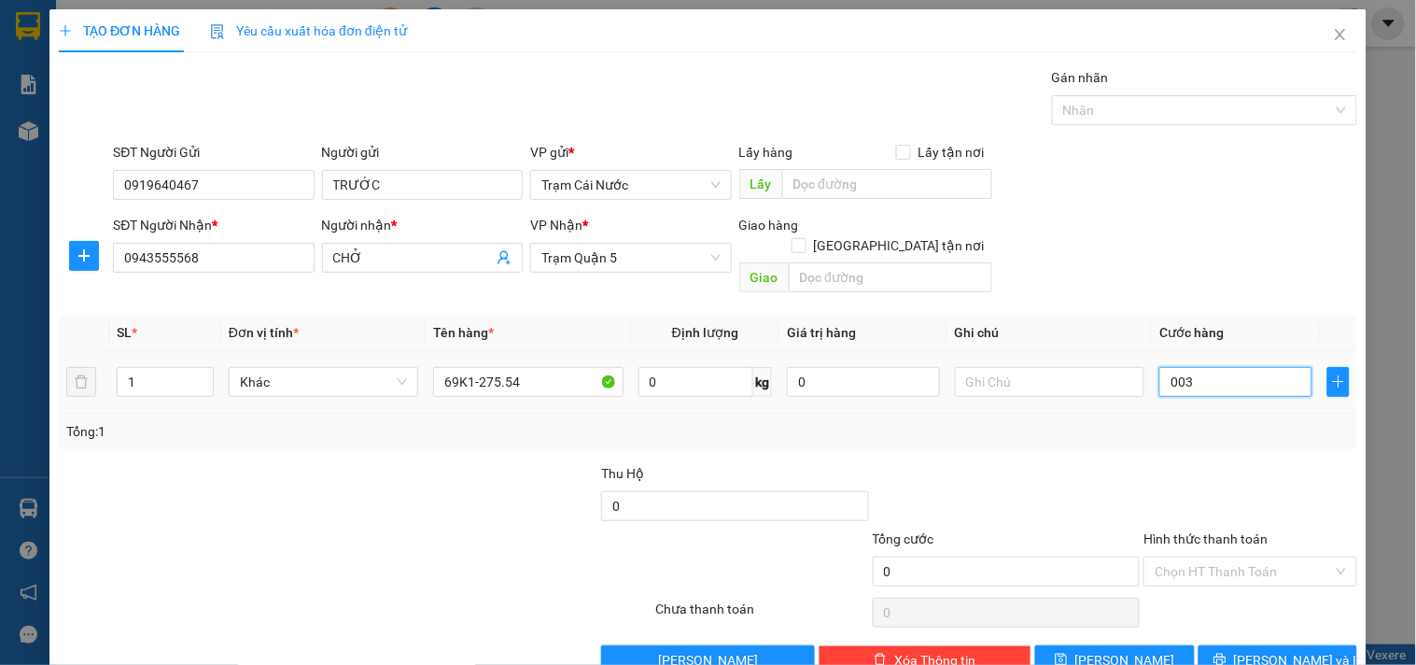
type input "3"
type input "35"
type input "00.350"
type input "350"
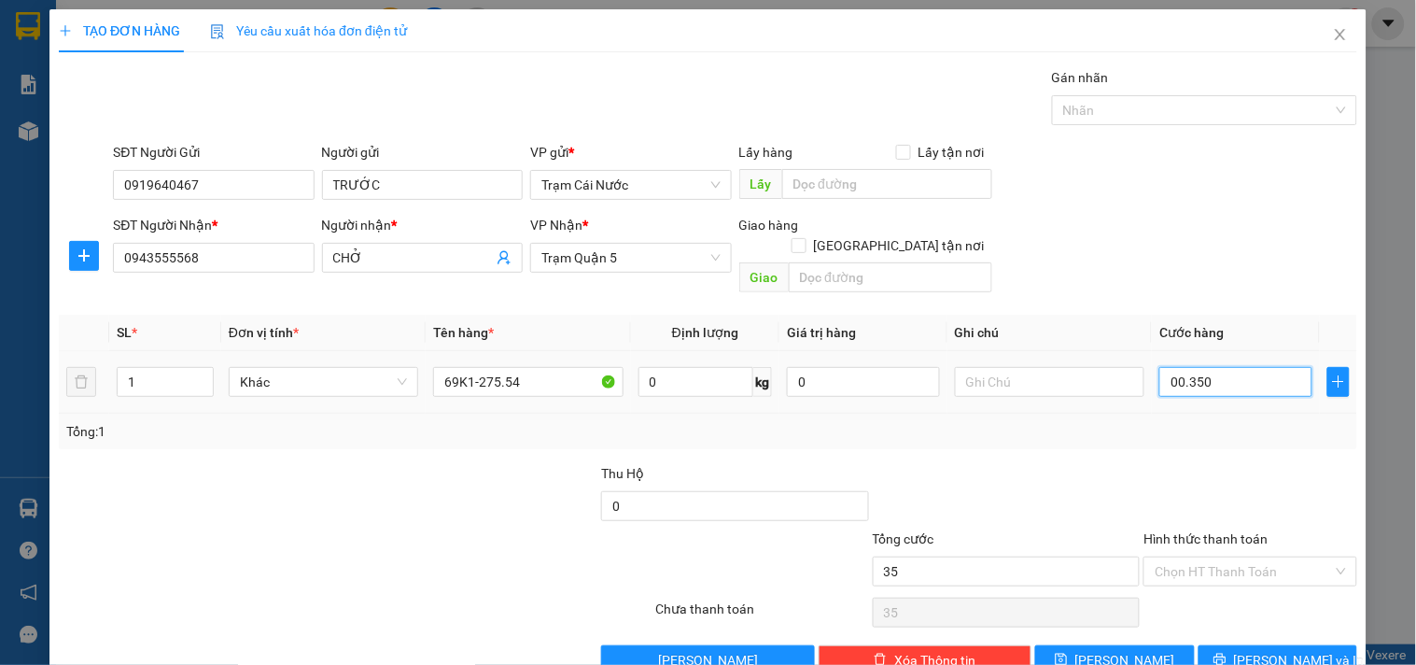
type input "350"
type input "00.350"
click at [1013, 367] on input "text" at bounding box center [1050, 382] width 190 height 30
type input "350.000"
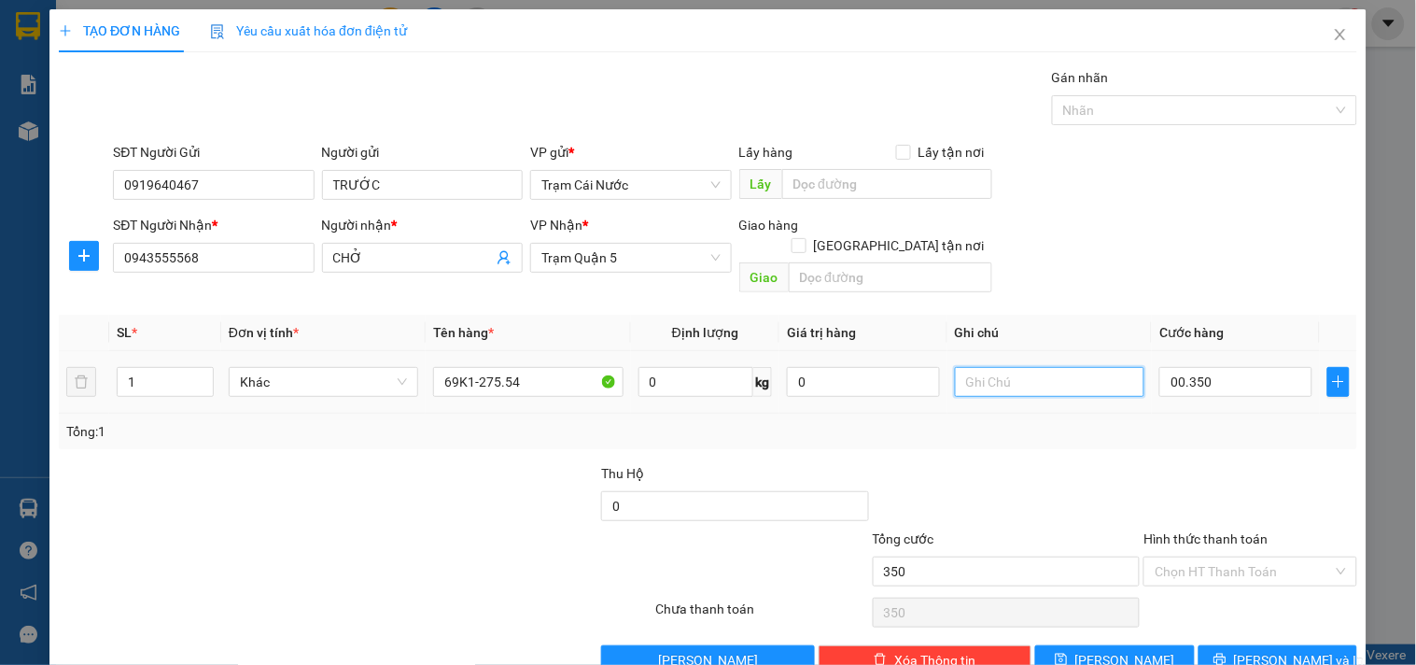
type input "350.000"
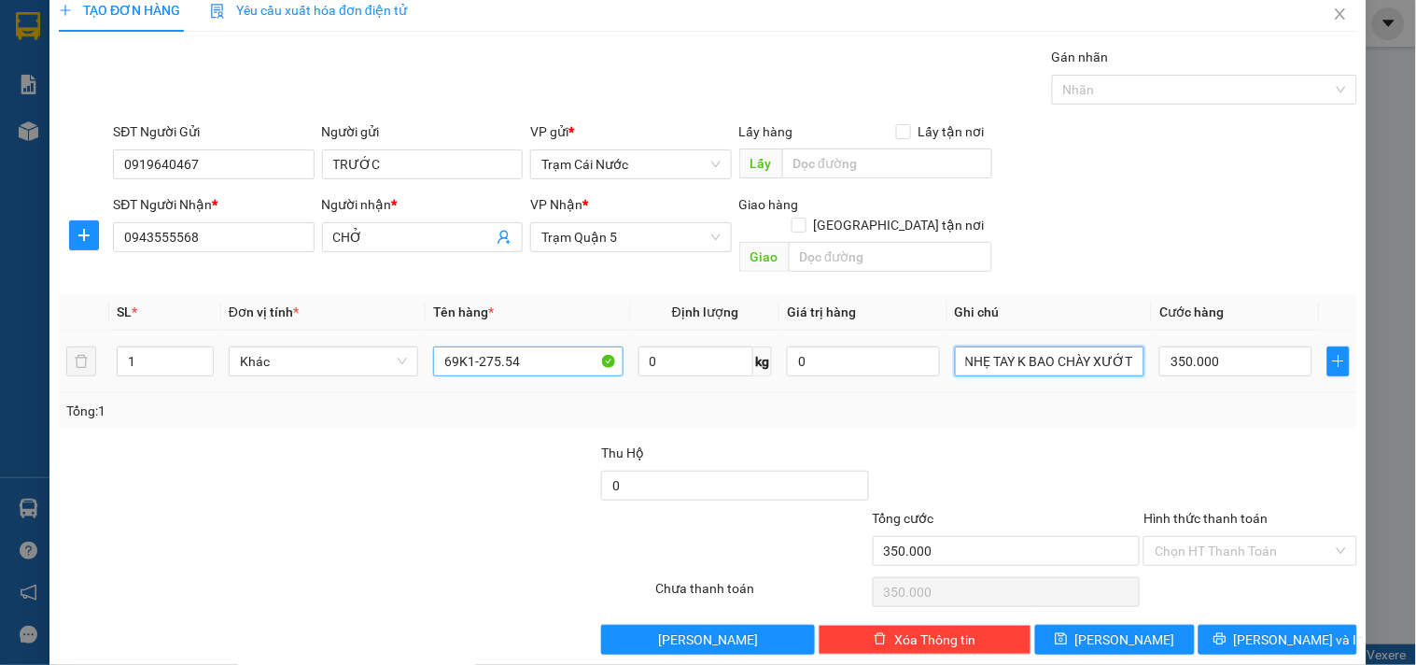
scroll to position [25, 0]
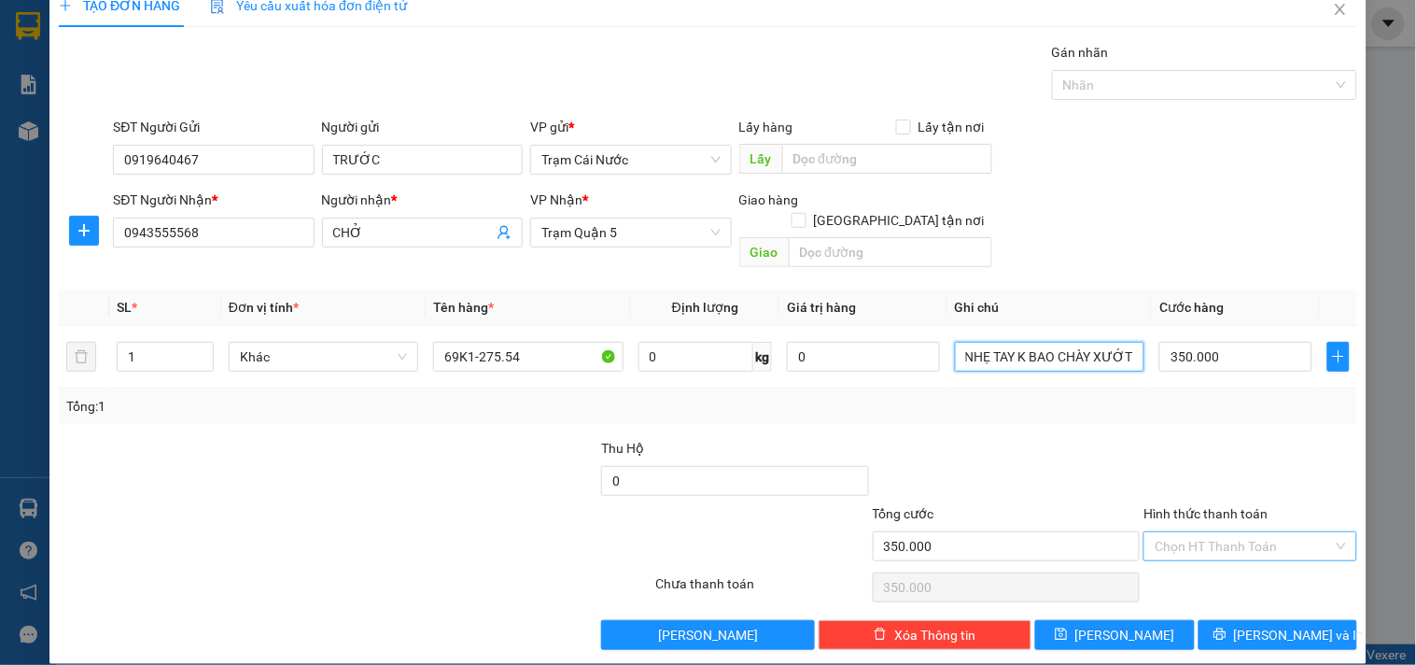
type input "CẠP WET + CHÌA KHÓA - XUỐNG NHẸ TAY K BAO CHÀY XƯỚT"
click at [1199, 532] on input "Hình thức thanh toán" at bounding box center [1243, 546] width 177 height 28
click at [1186, 558] on div "Tại văn phòng" at bounding box center [1238, 563] width 189 height 21
type input "0"
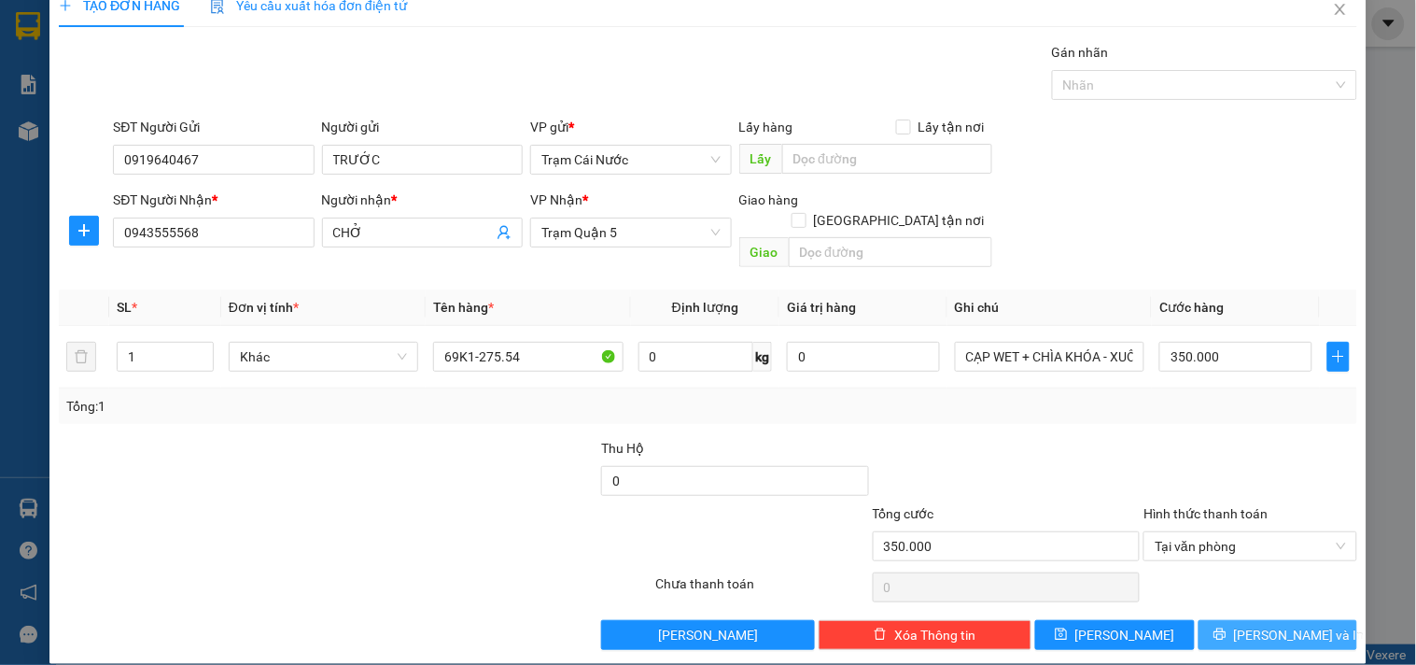
click at [1268, 625] on span "[PERSON_NAME] và In" at bounding box center [1299, 635] width 131 height 21
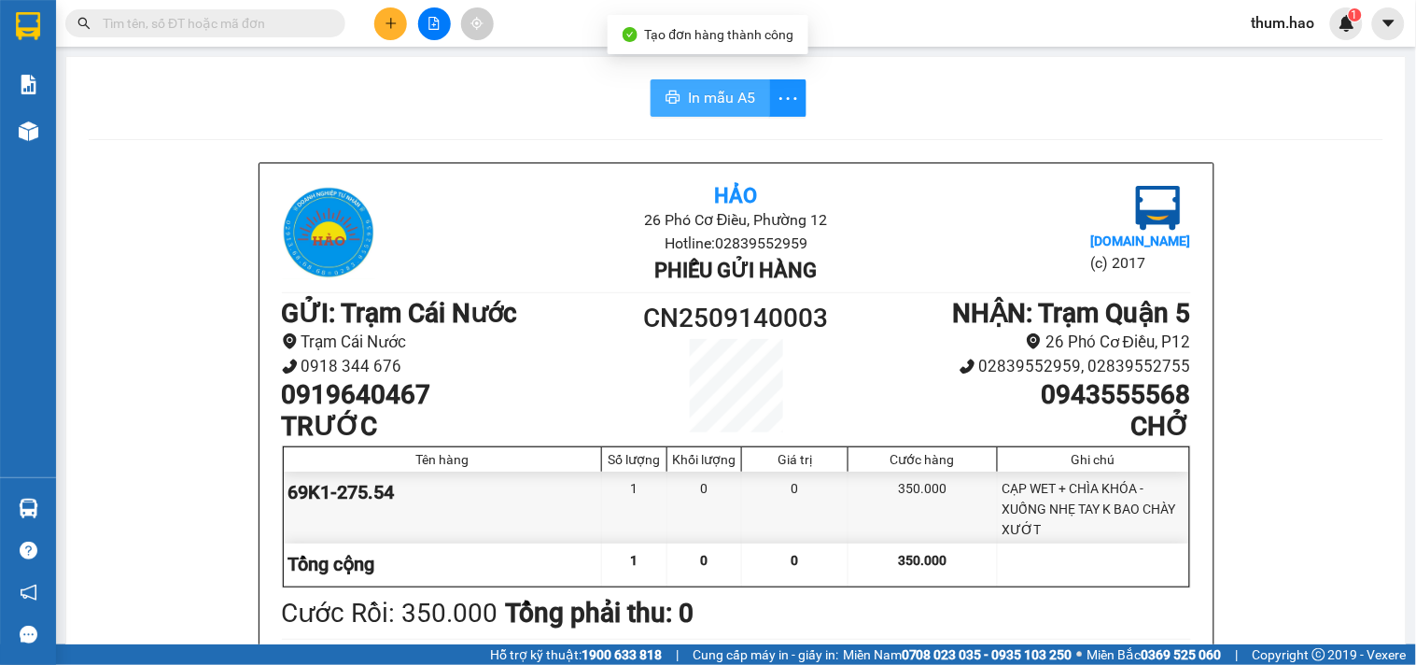
click at [700, 105] on span "In mẫu A5" at bounding box center [721, 97] width 67 height 23
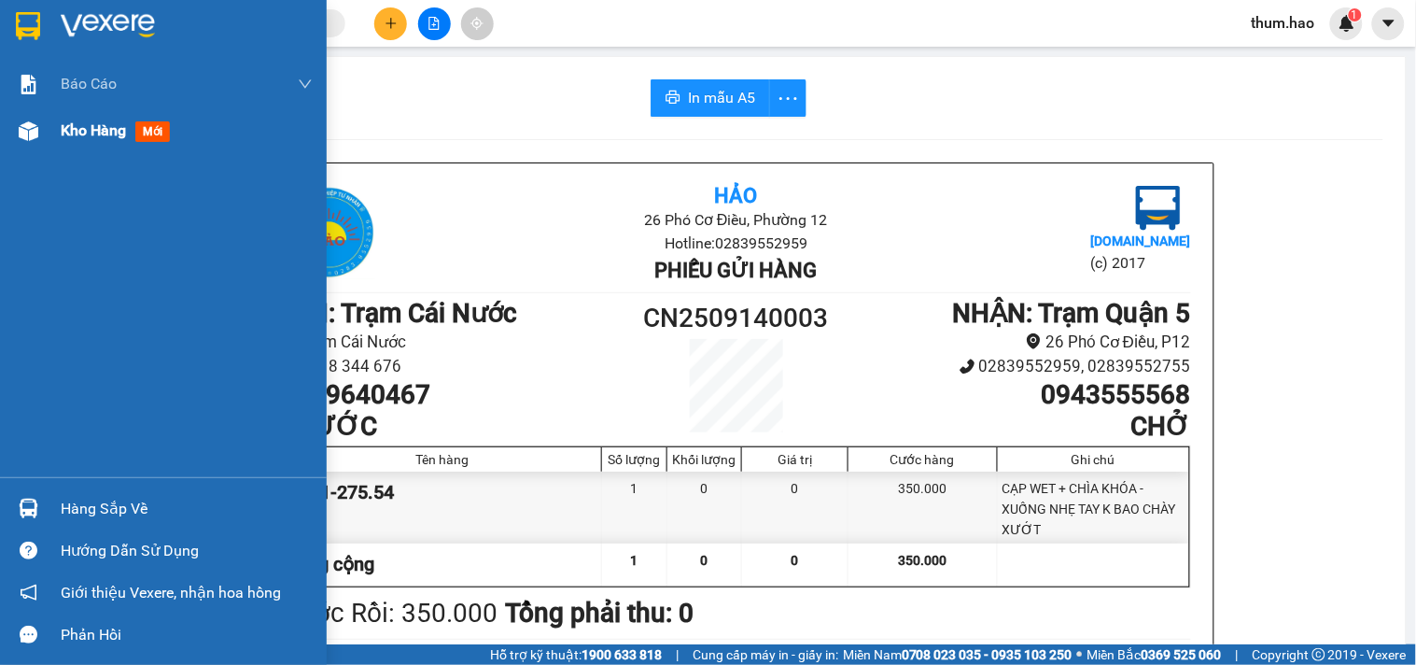
click at [82, 133] on span "Kho hàng" at bounding box center [93, 130] width 65 height 18
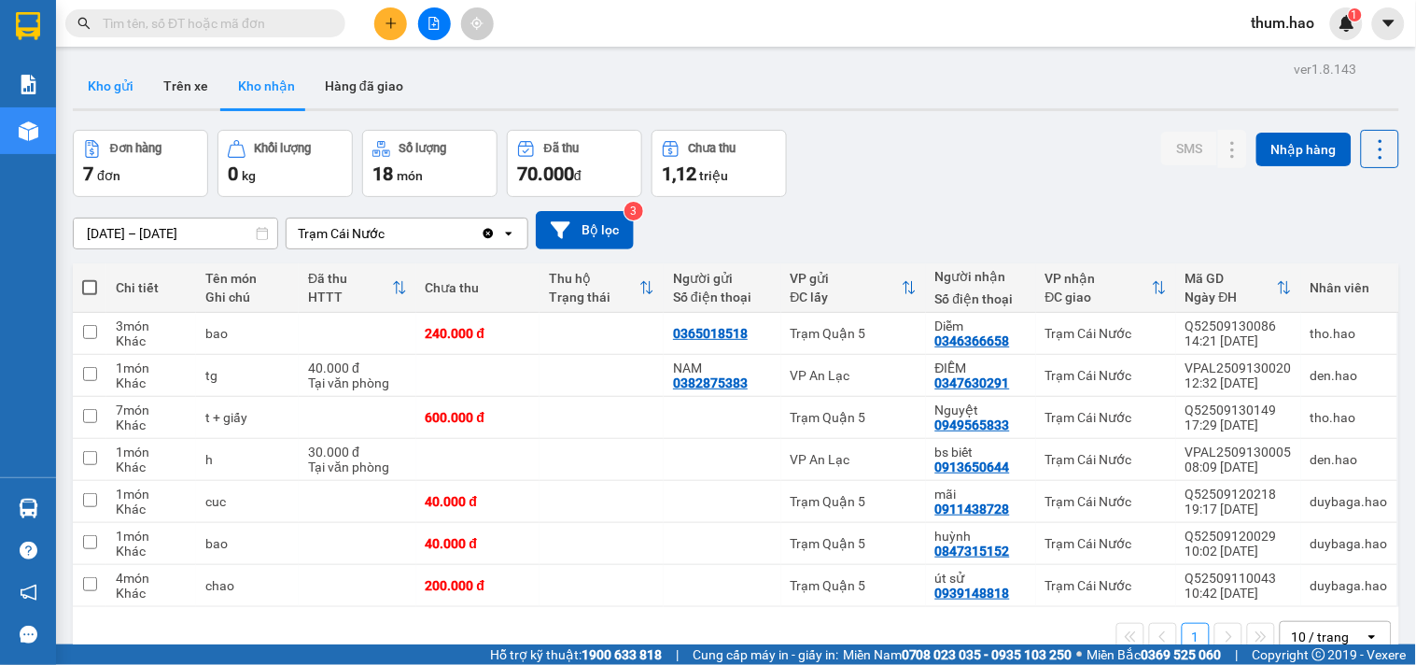
click at [116, 84] on button "Kho gửi" at bounding box center [111, 85] width 76 height 45
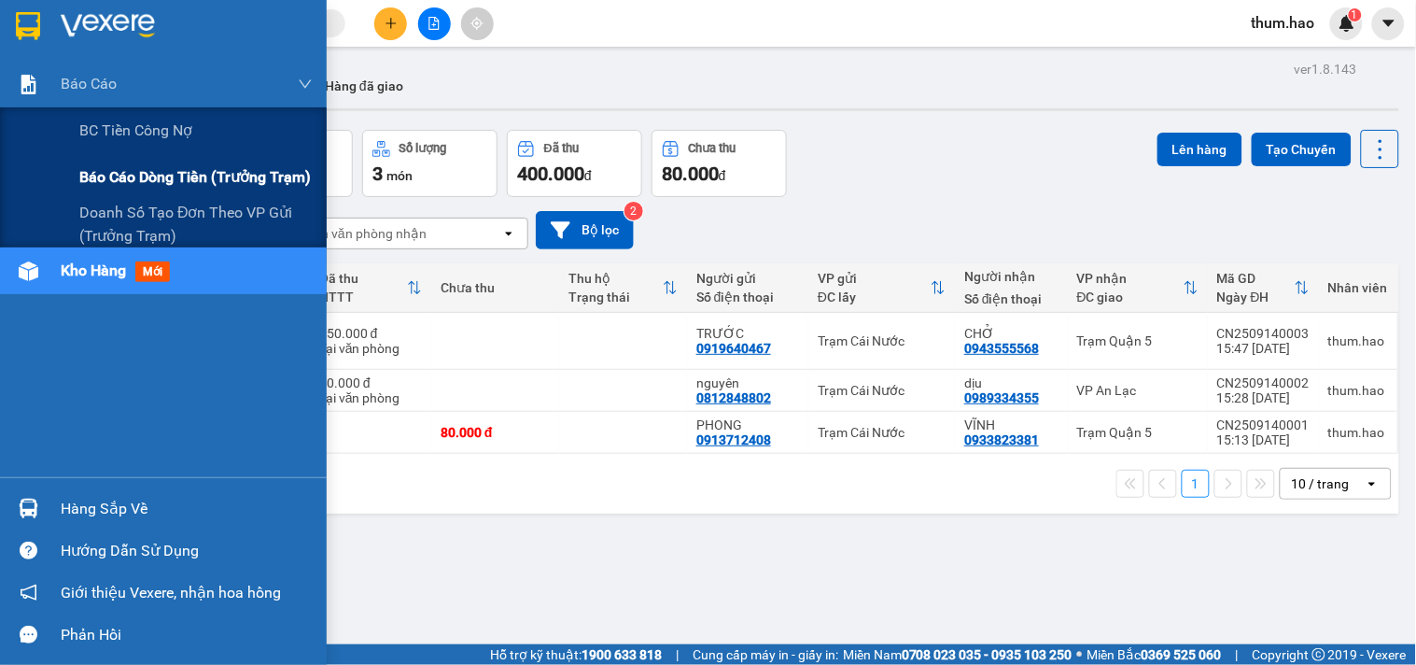
click at [115, 171] on span "Báo cáo dòng tiền (trưởng trạm)" at bounding box center [195, 176] width 232 height 23
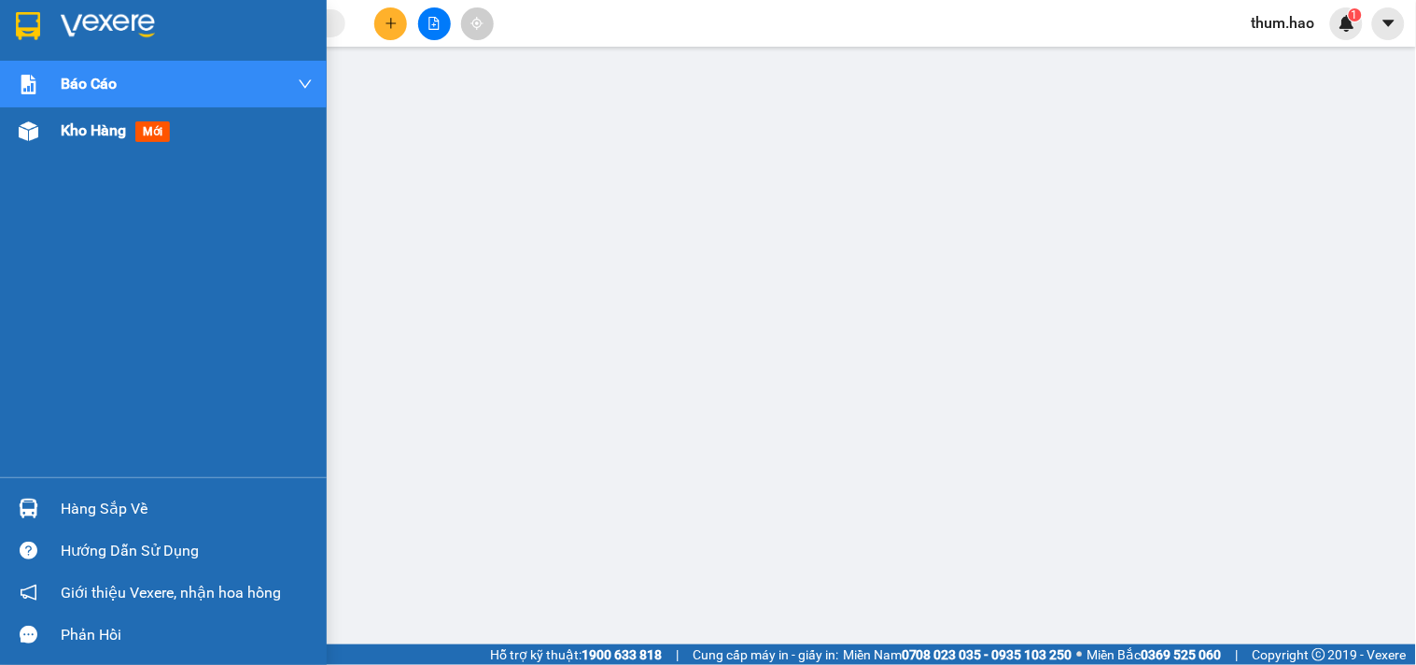
click at [110, 121] on span "Kho hàng" at bounding box center [93, 130] width 65 height 18
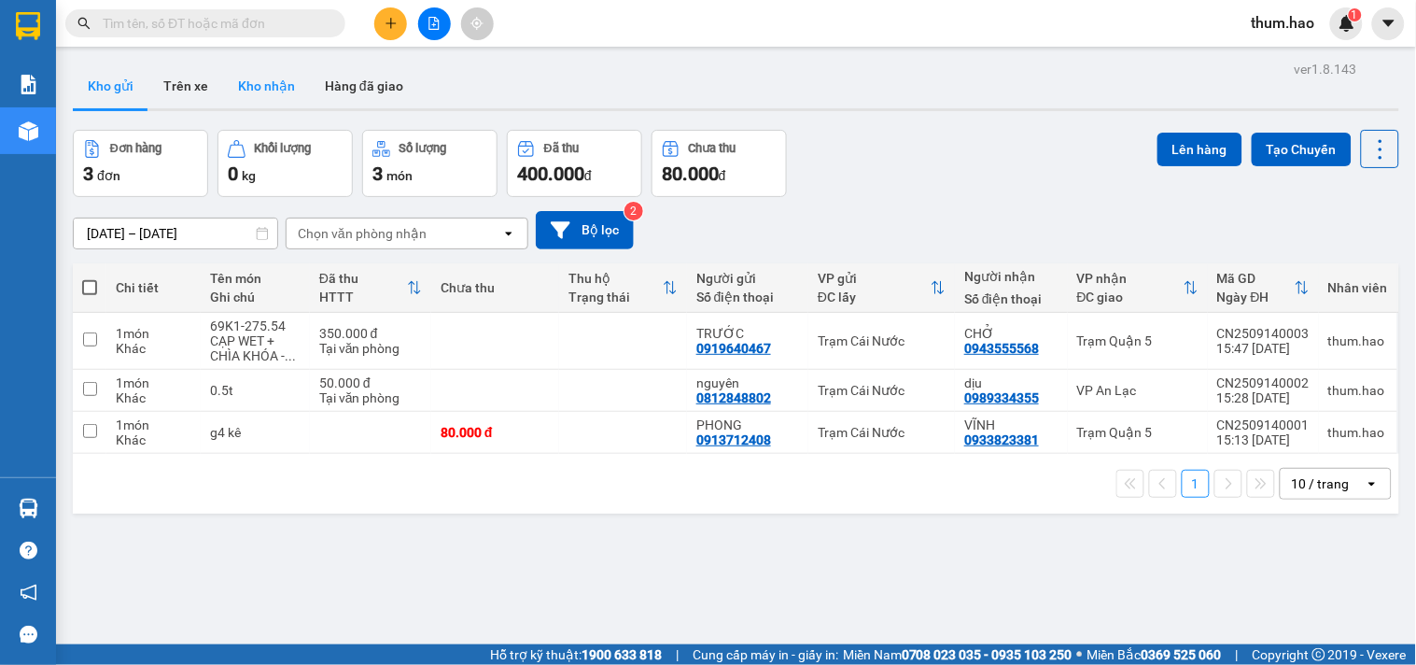
click at [265, 94] on button "Kho nhận" at bounding box center [266, 85] width 87 height 45
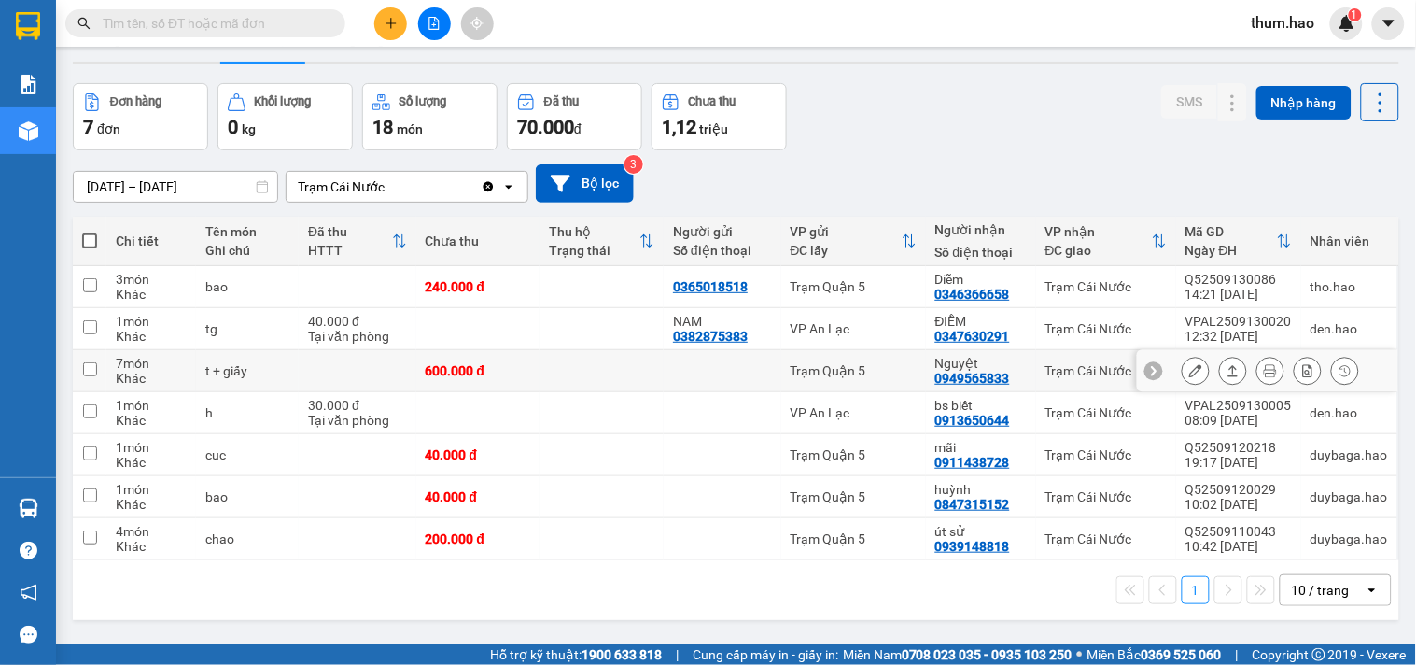
scroll to position [86, 0]
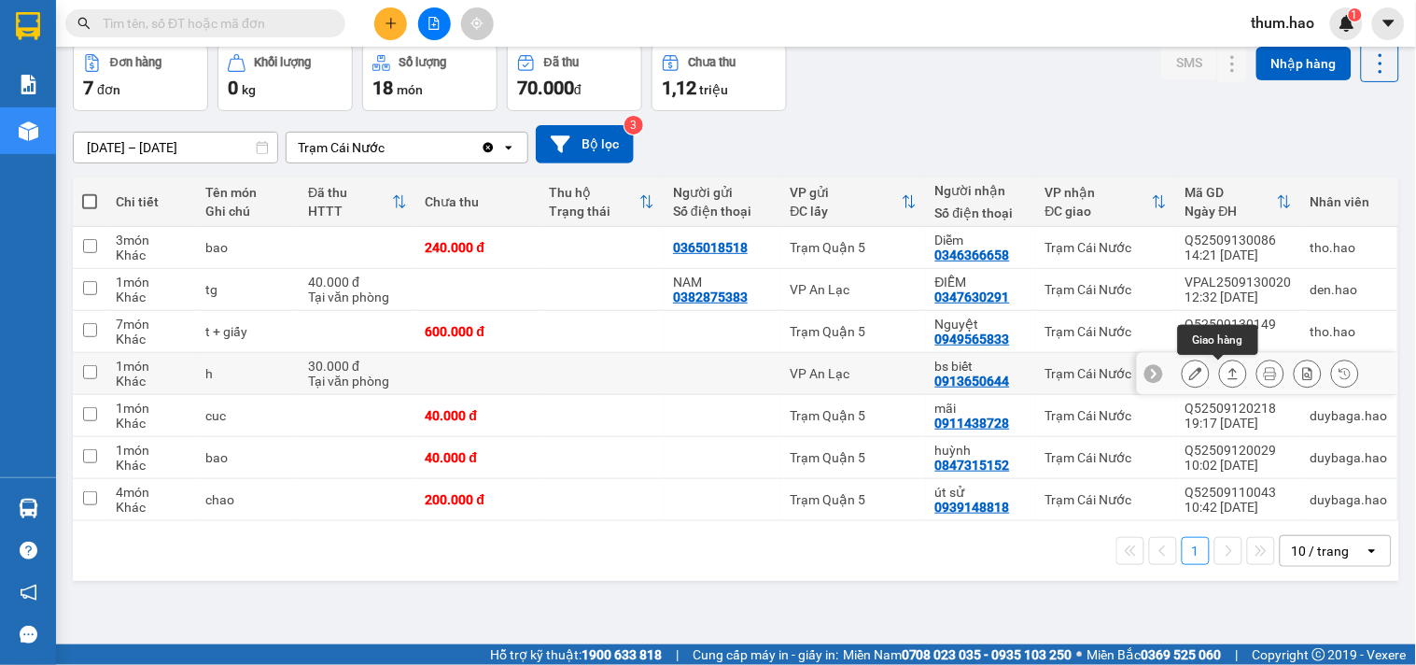
click at [1227, 374] on icon at bounding box center [1233, 373] width 13 height 13
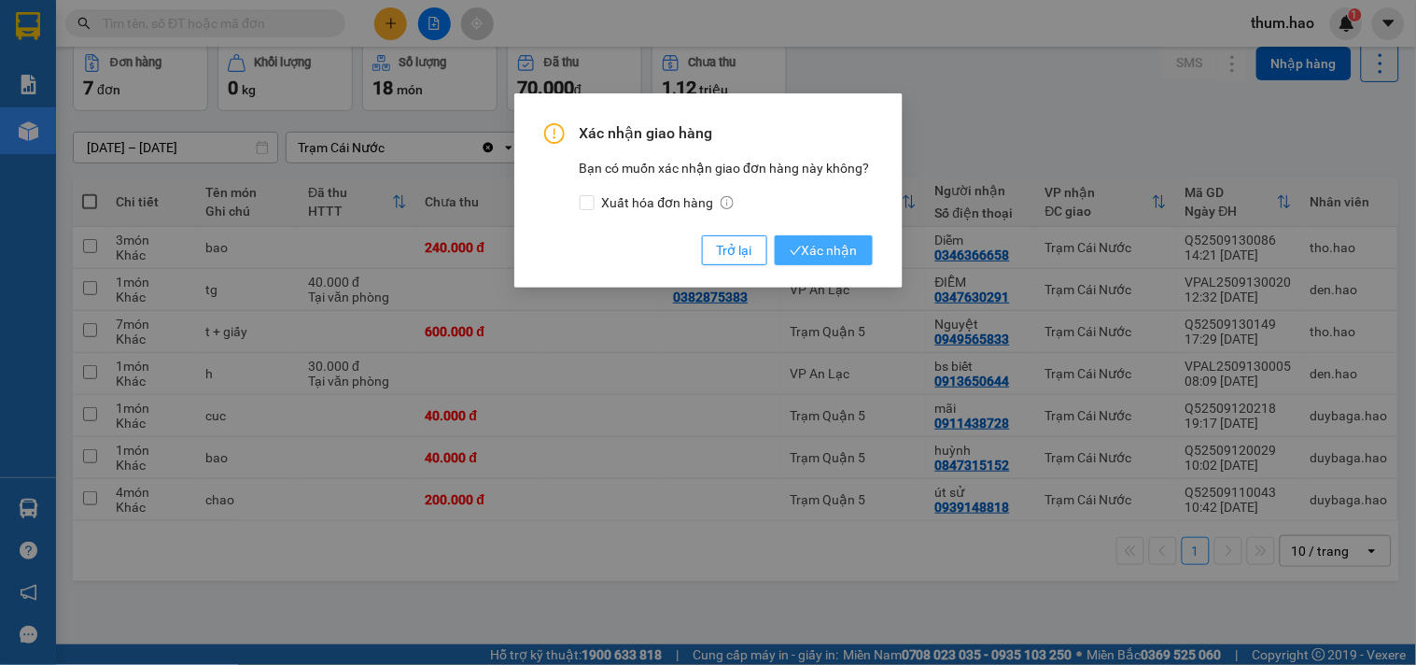
click at [845, 245] on span "Xác nhận" at bounding box center [824, 250] width 68 height 21
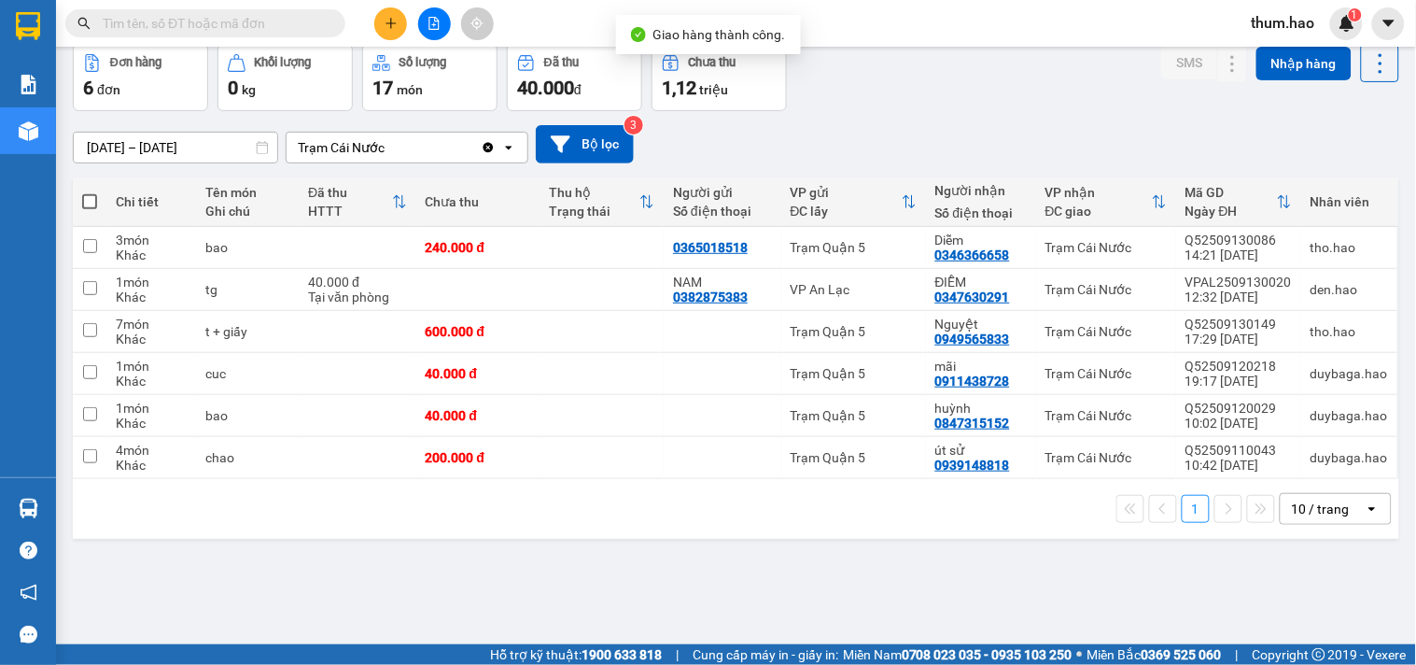
scroll to position [0, 0]
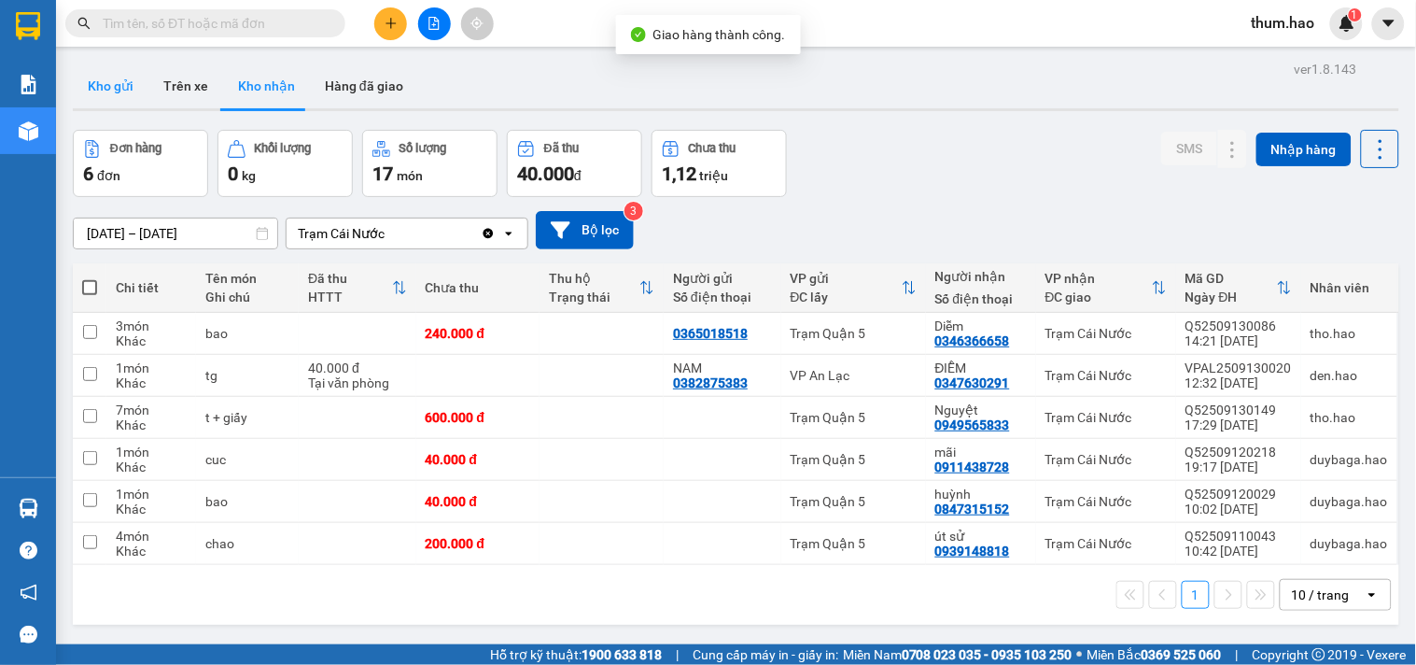
click at [107, 87] on button "Kho gửi" at bounding box center [111, 85] width 76 height 45
